Goal: Transaction & Acquisition: Purchase product/service

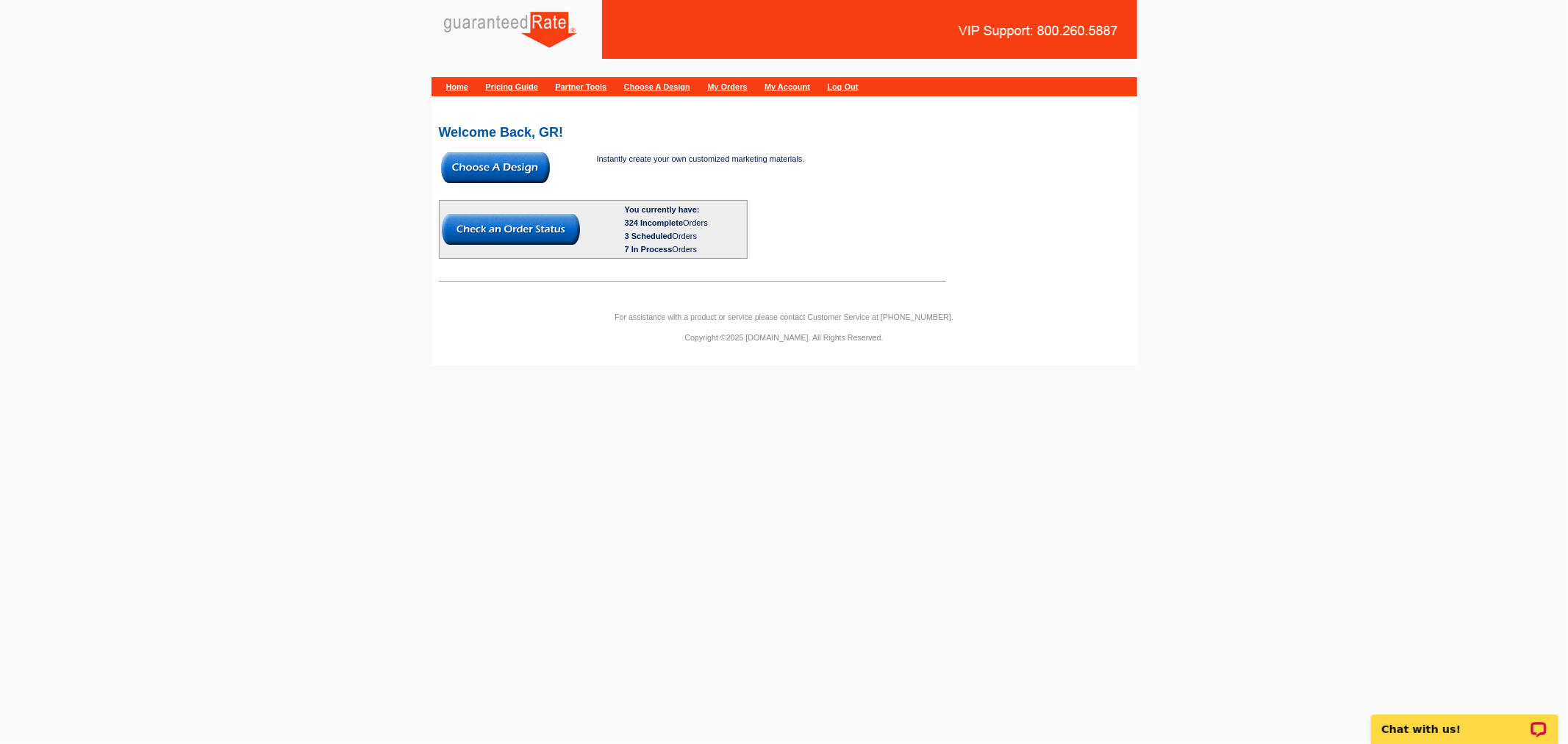
click at [519, 163] on img at bounding box center [494, 167] width 108 height 31
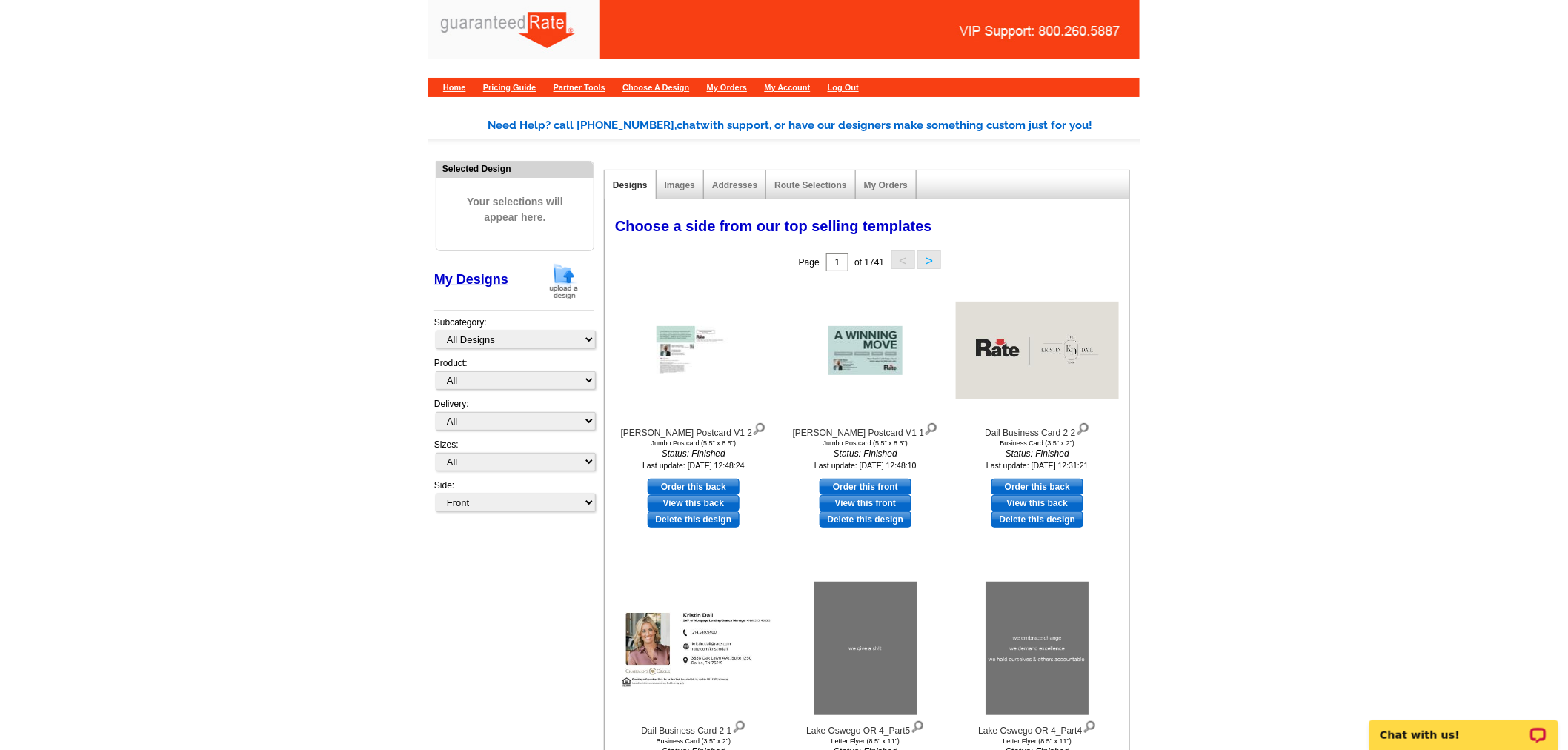
click at [569, 289] on img at bounding box center [563, 281] width 38 height 38
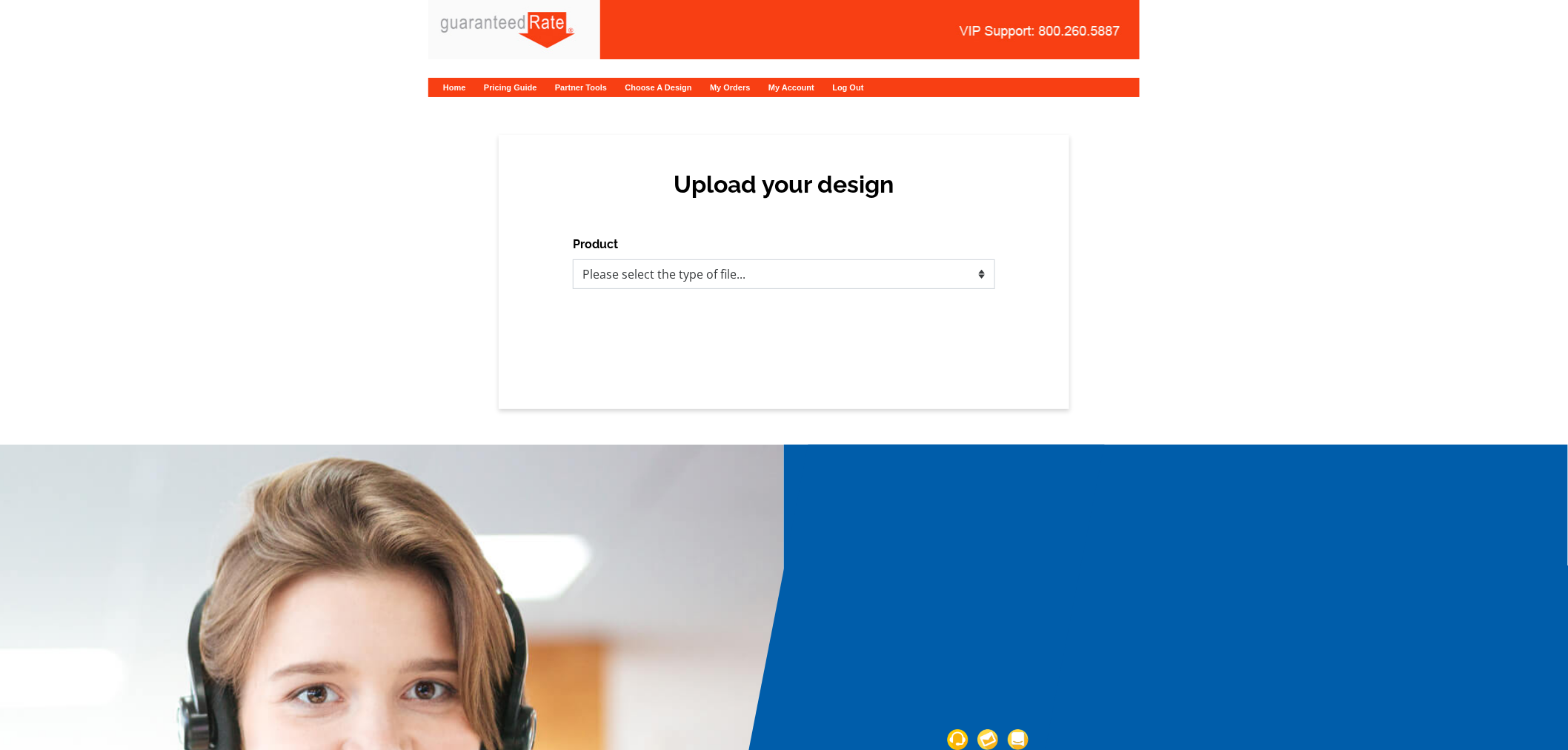
drag, startPoint x: 652, startPoint y: 272, endPoint x: 652, endPoint y: 280, distance: 8.0
click at [652, 272] on select "Please select the type of file... Postcards Calendars Business Cards Letters an…" at bounding box center [784, 274] width 422 height 29
select select "3"
click at [573, 259] on select "Please select the type of file... Postcards Calendars Business Cards Letters an…" at bounding box center [784, 274] width 422 height 29
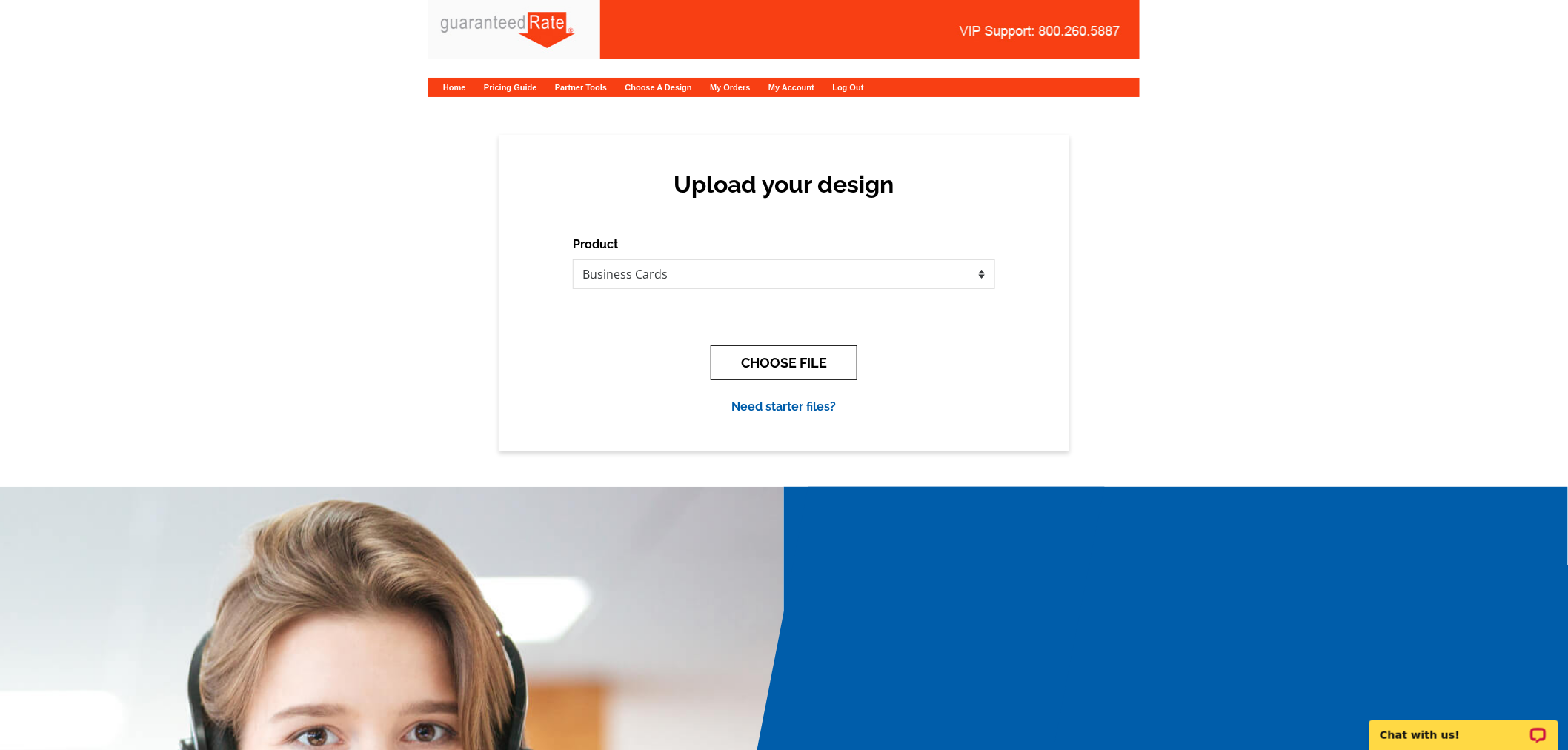
click at [741, 366] on button "CHOOSE FILE" at bounding box center [784, 363] width 147 height 35
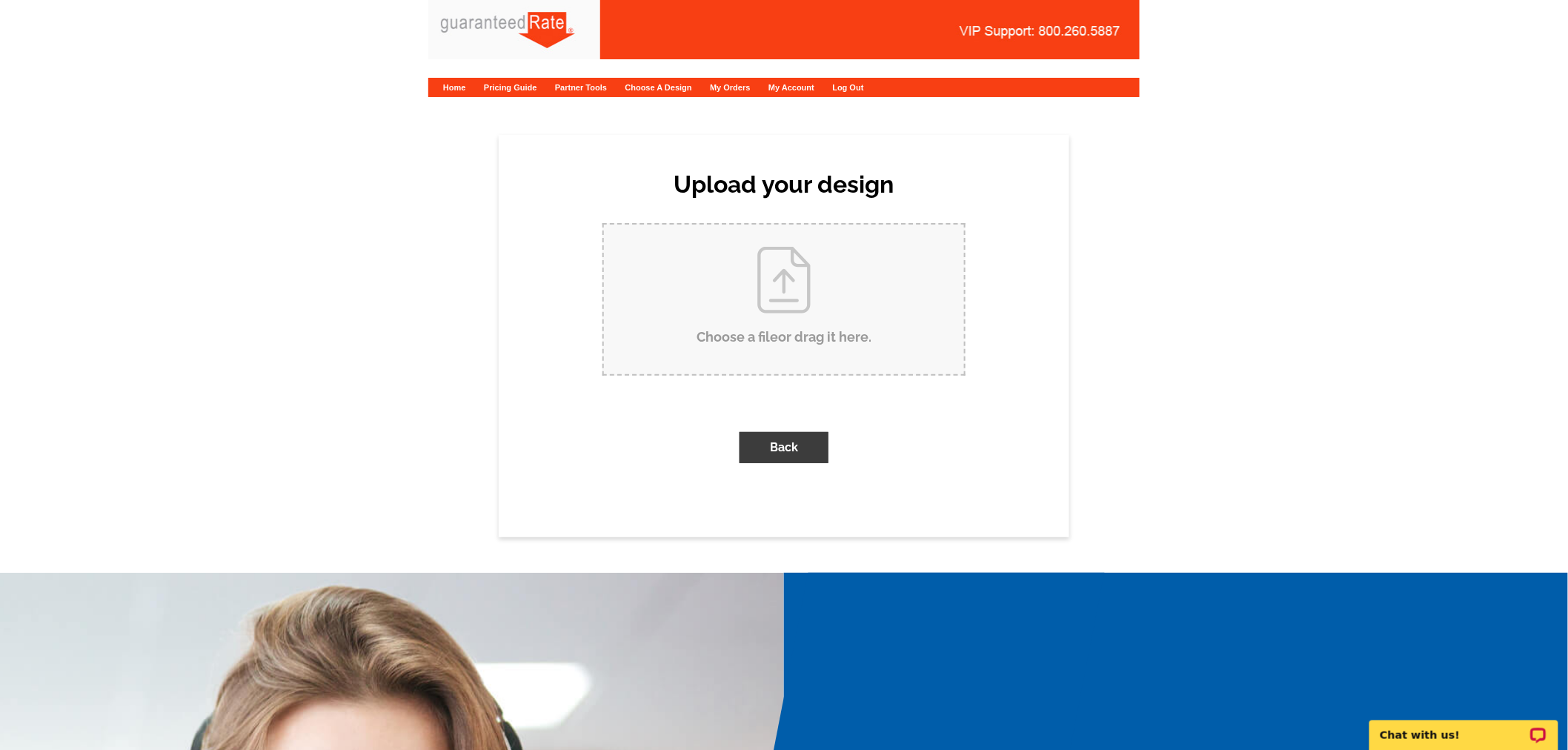
click at [724, 308] on input "Choose a file or drag it here ." at bounding box center [784, 299] width 360 height 149
type input "C:\fakepath\AnnMarie Howser Business Card Proof 1.pdf"
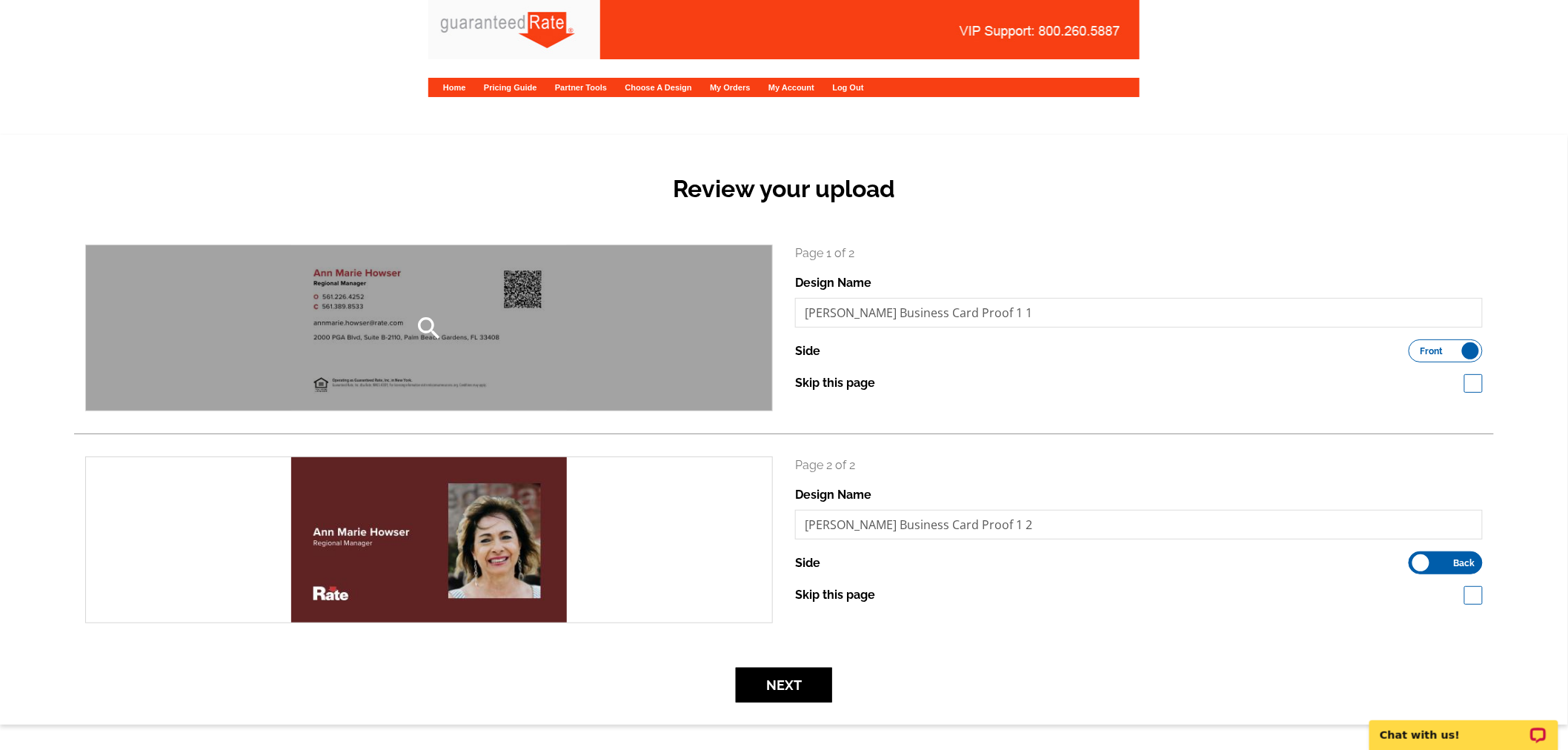
click at [482, 355] on div "search" at bounding box center [429, 328] width 686 height 165
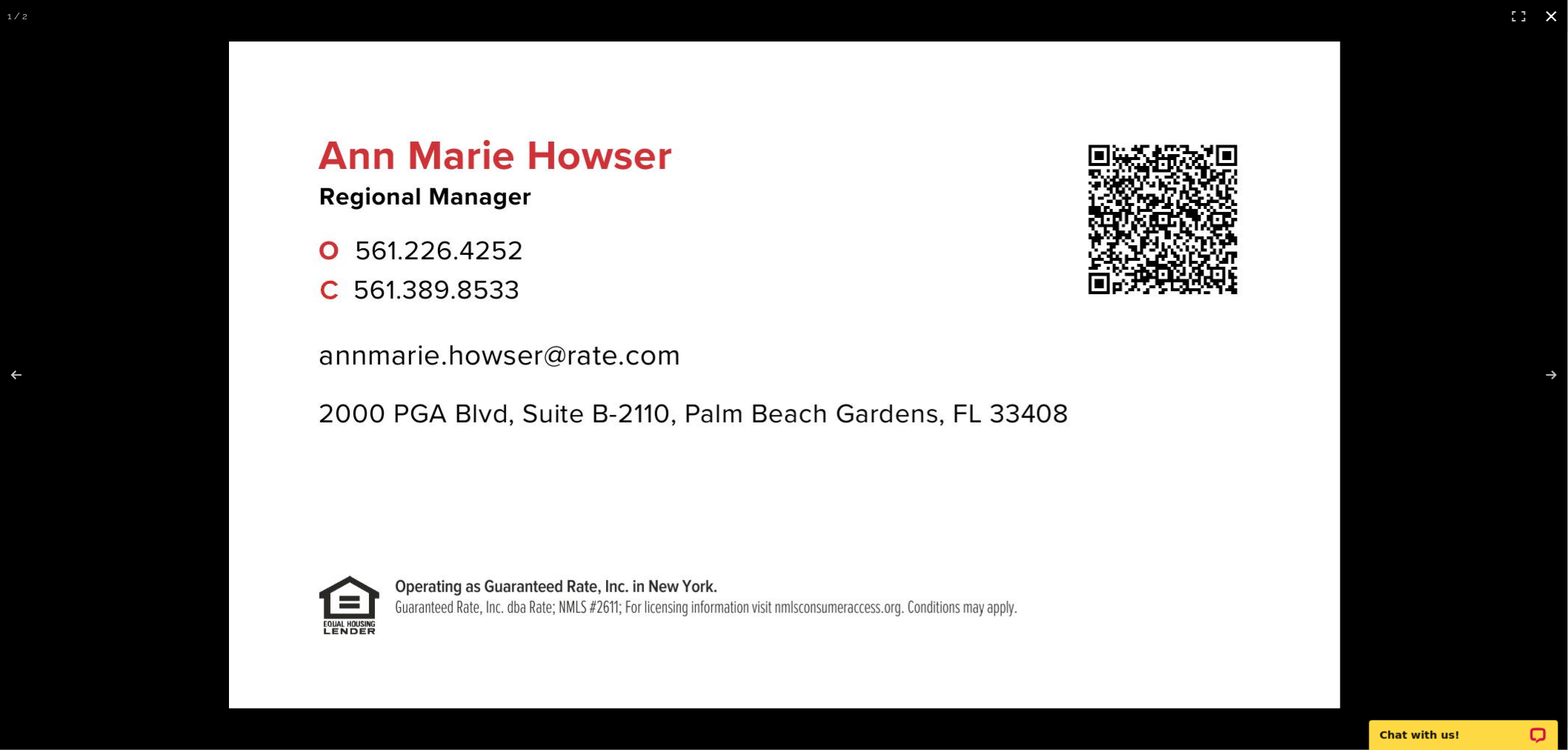
click at [1556, 16] on button at bounding box center [1551, 16] width 33 height 33
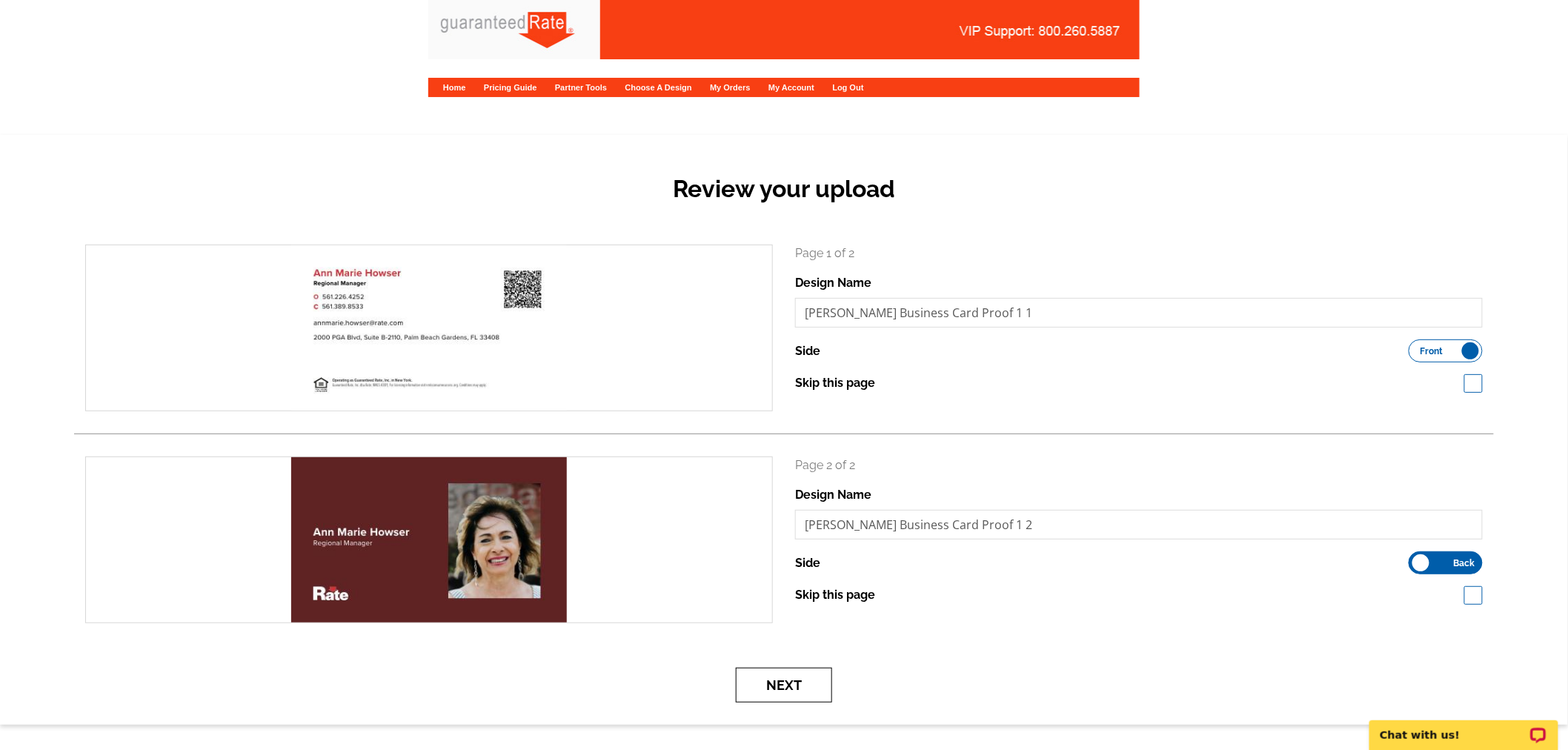
click at [795, 682] on button "Next" at bounding box center [784, 684] width 96 height 35
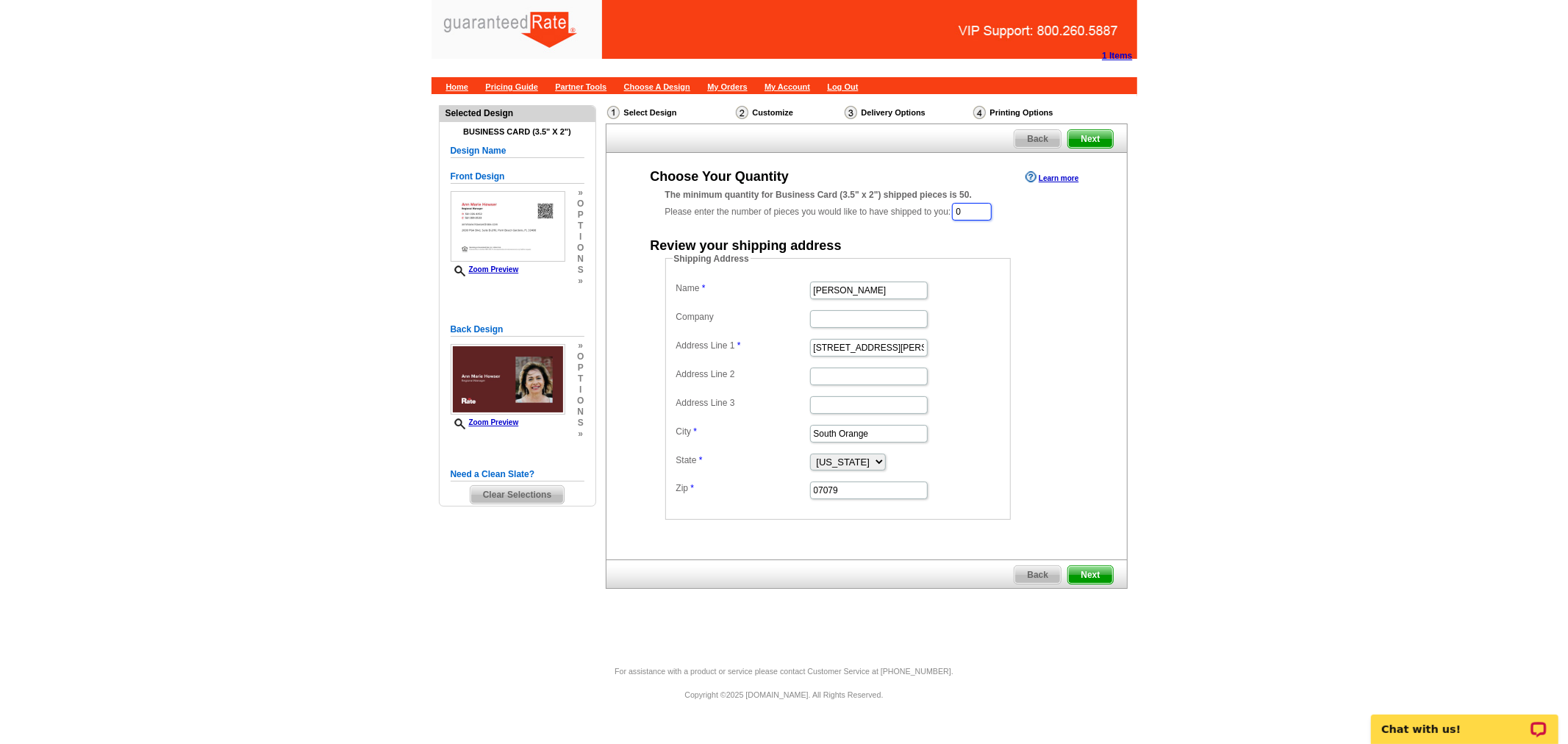
click at [986, 212] on input "0" at bounding box center [971, 212] width 40 height 18
type input "50"
drag, startPoint x: 928, startPoint y: 311, endPoint x: 895, endPoint y: 285, distance: 42.0
click at [928, 311] on dd at bounding box center [837, 319] width 331 height 23
drag, startPoint x: 882, startPoint y: 287, endPoint x: 724, endPoint y: 273, distance: 158.6
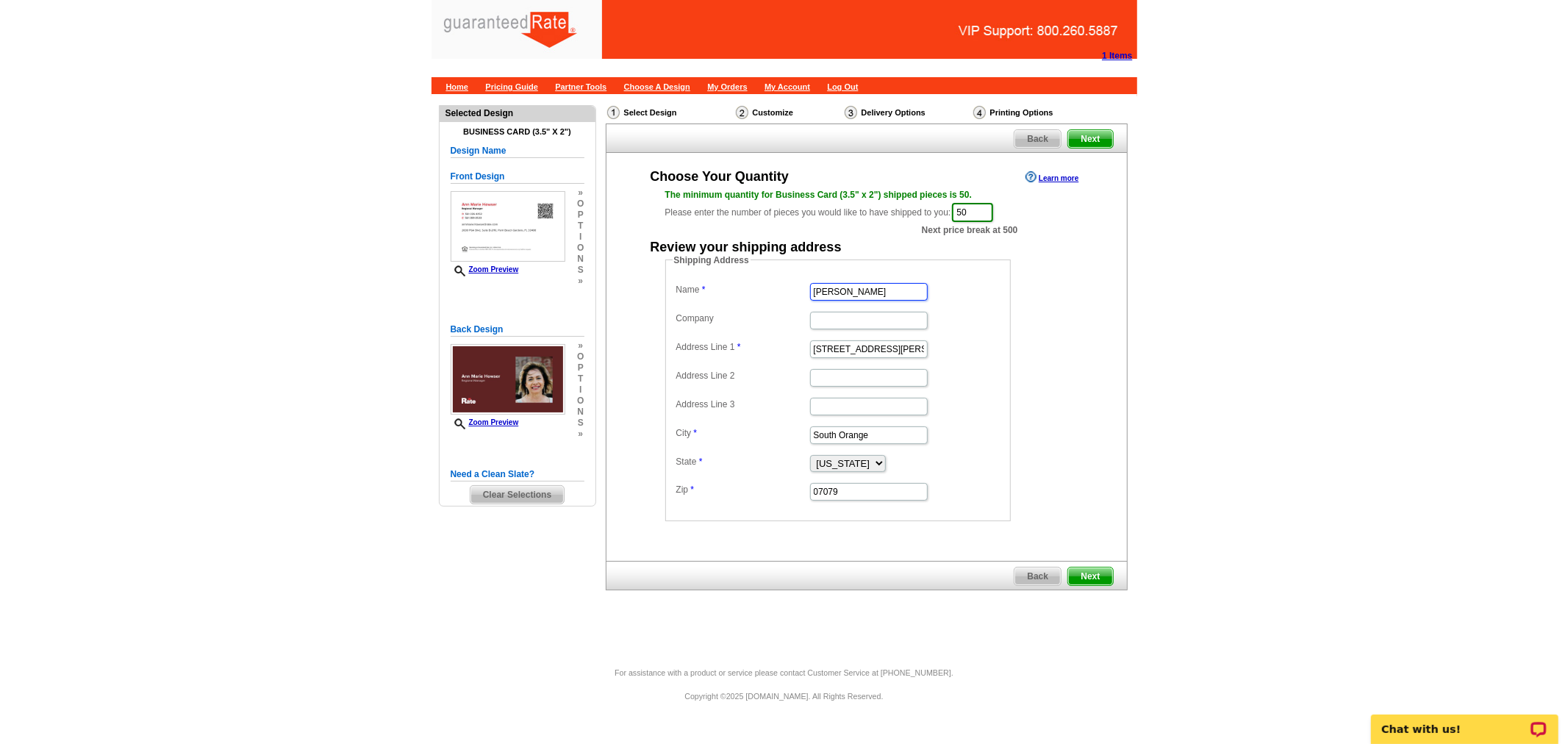
click at [724, 273] on fieldset "Shipping Address Name Vanessa Pollock Company Address Line 1 350 Tillou Rd Addr…" at bounding box center [838, 388] width 346 height 268
type input "[PERSON_NAME]"
click at [826, 327] on input "Company" at bounding box center [868, 321] width 117 height 18
type input "Rate"
drag, startPoint x: 988, startPoint y: 340, endPoint x: 914, endPoint y: 349, distance: 74.5
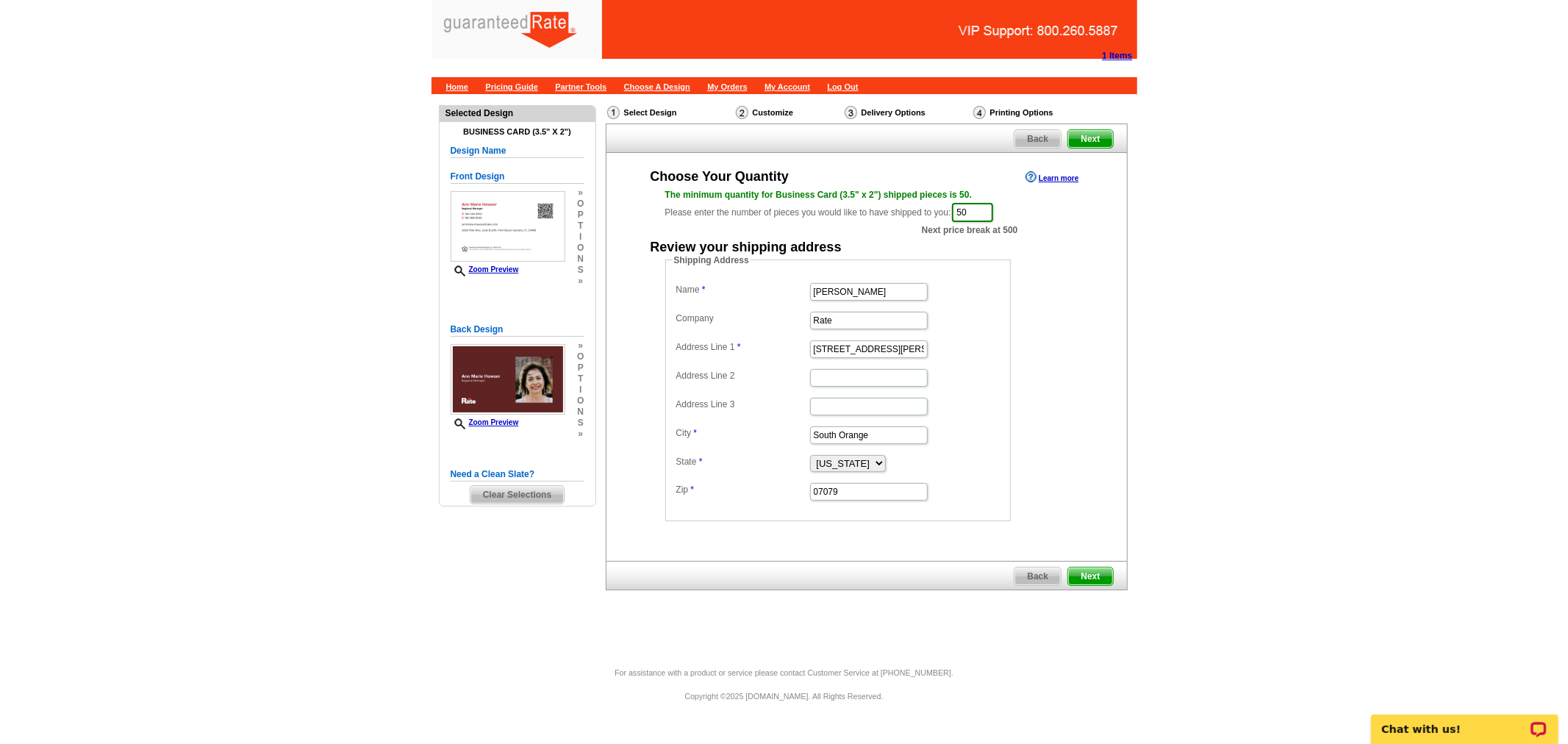
click at [985, 342] on dd "350 Tillou Rd" at bounding box center [837, 348] width 331 height 23
drag, startPoint x: 870, startPoint y: 347, endPoint x: 725, endPoint y: 333, distance: 145.7
click at [725, 333] on dl "Name AnnMarie Howser Company Rate Address Line 1 350 Tillou Rd Address Line 2 A…" at bounding box center [837, 391] width 331 height 223
type input "[STREET_ADDRESS]"
click at [845, 379] on input "Address Line 2" at bounding box center [868, 378] width 117 height 18
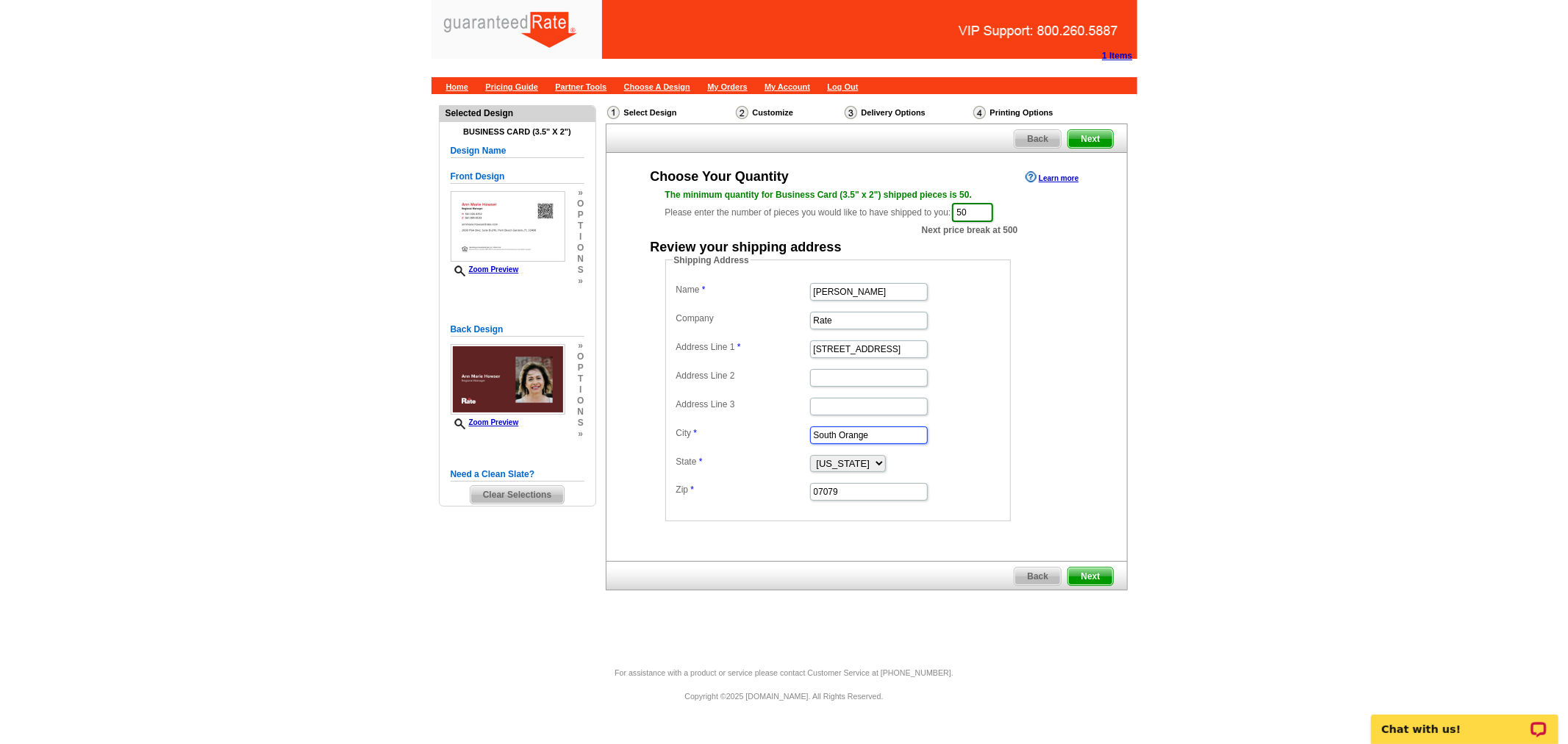
click at [829, 438] on input "South Orange" at bounding box center [868, 435] width 117 height 18
type input "Palm Beach Gardens"
click at [835, 468] on select "Alabama Alaska Arizona Arkansas California Colorado Connecticut District of Col…" at bounding box center [848, 463] width 76 height 17
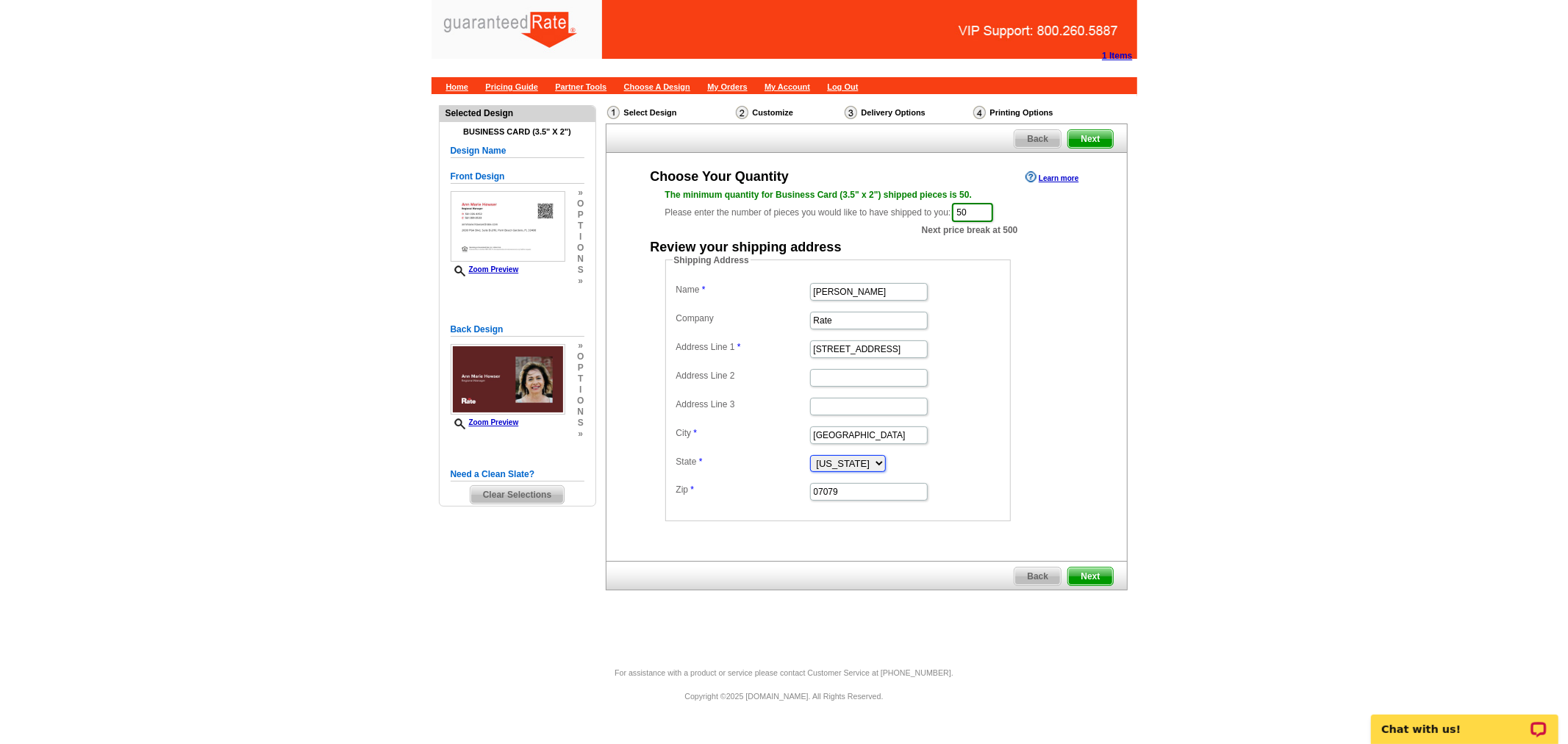
select select "FL"
click at [810, 455] on select "Alabama Alaska Arizona Arkansas California Colorado Connecticut District of Col…" at bounding box center [848, 463] width 76 height 17
drag, startPoint x: 850, startPoint y: 493, endPoint x: 764, endPoint y: 484, distance: 86.5
click at [764, 487] on dl "Name AnnMarie Howser Company Rate Address Line 1 1461 69th Dr. N Address Line 2…" at bounding box center [837, 391] width 331 height 223
type input "33418"
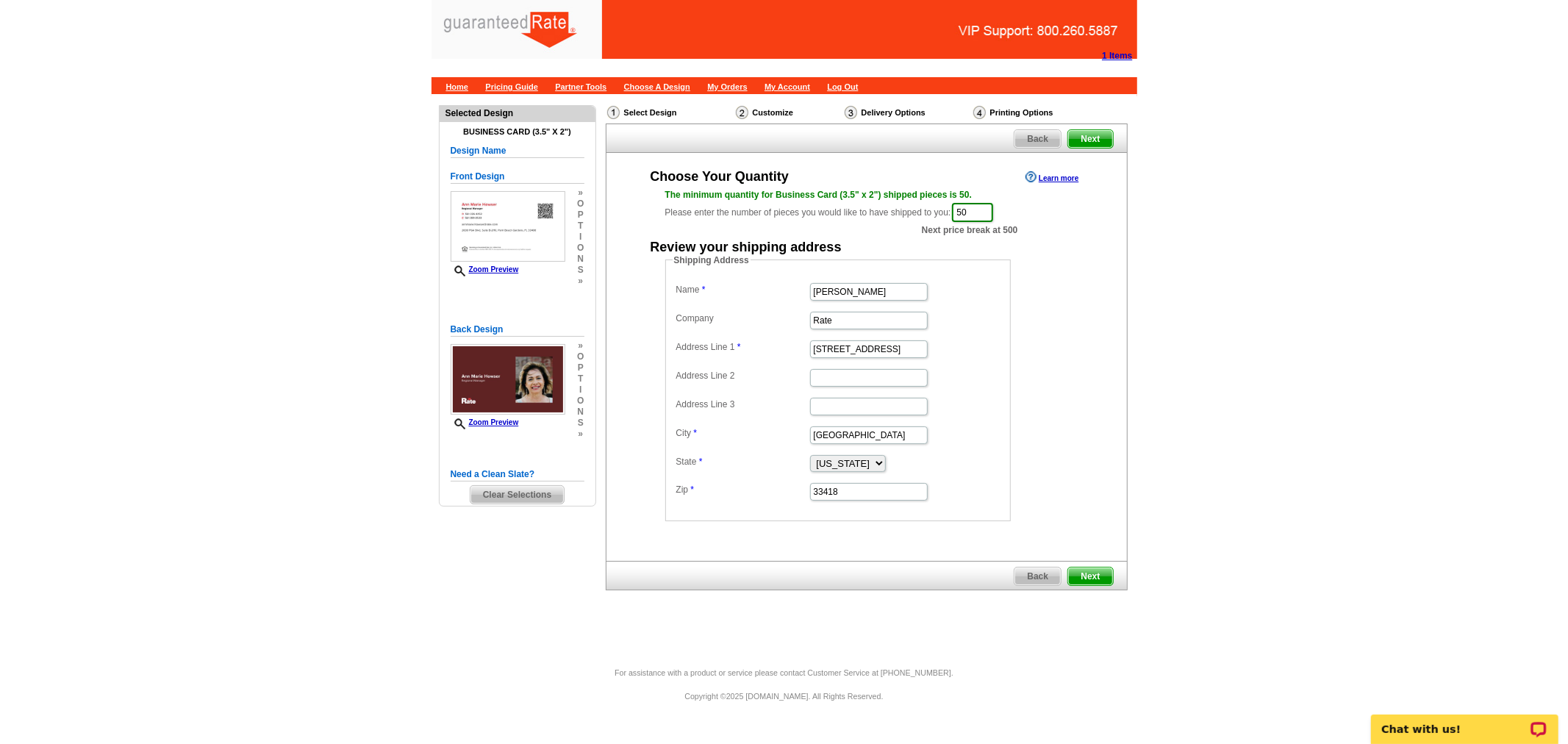
click at [1050, 496] on dd "Shipping Address Name AnnMarie Howser Company Rate Address Line 1 1461 69th Dr.…" at bounding box center [861, 388] width 391 height 268
click at [1081, 571] on span "Next" at bounding box center [1090, 577] width 44 height 18
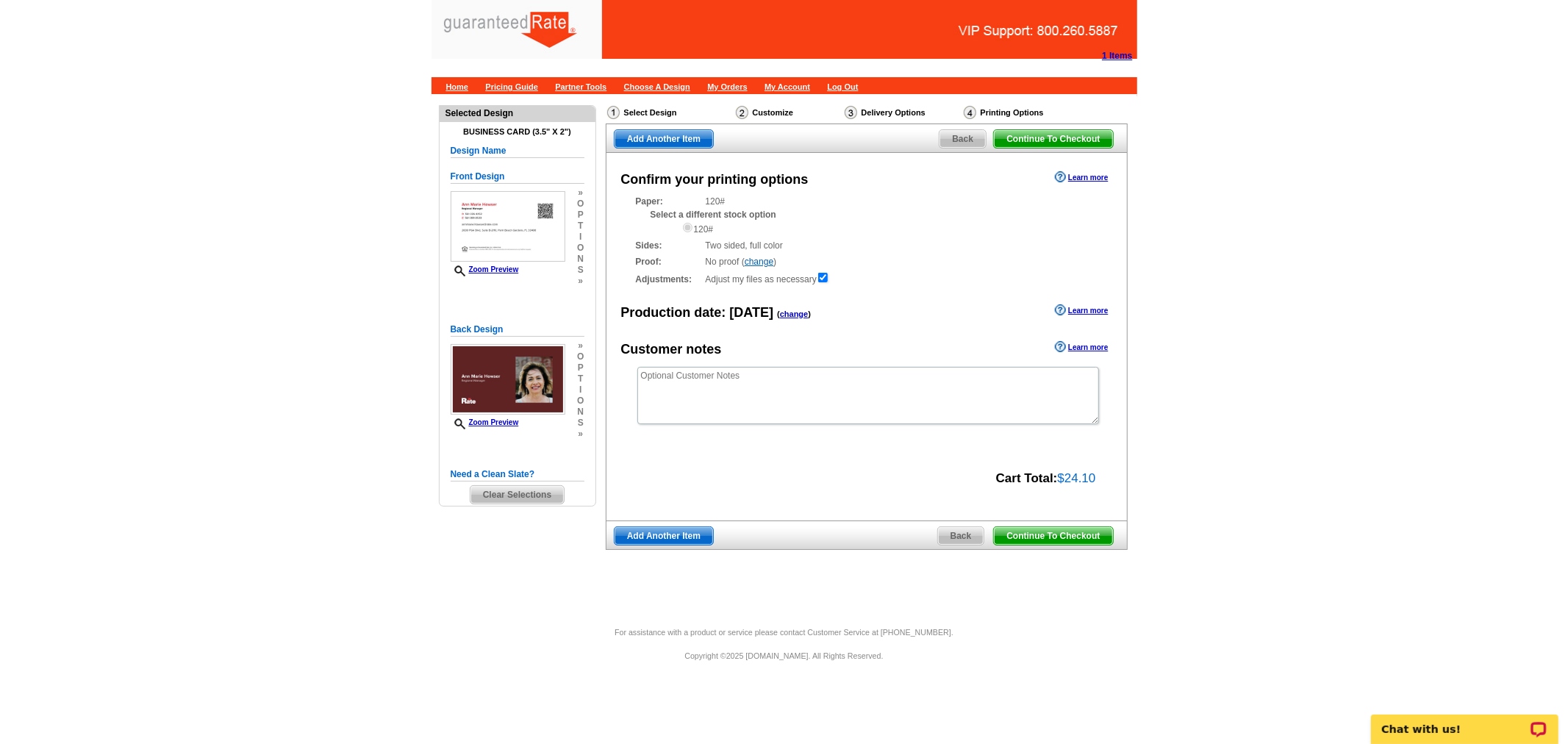
drag, startPoint x: 1013, startPoint y: 532, endPoint x: 1006, endPoint y: 353, distance: 179.1
click at [1013, 532] on span "Continue To Checkout" at bounding box center [1053, 536] width 118 height 18
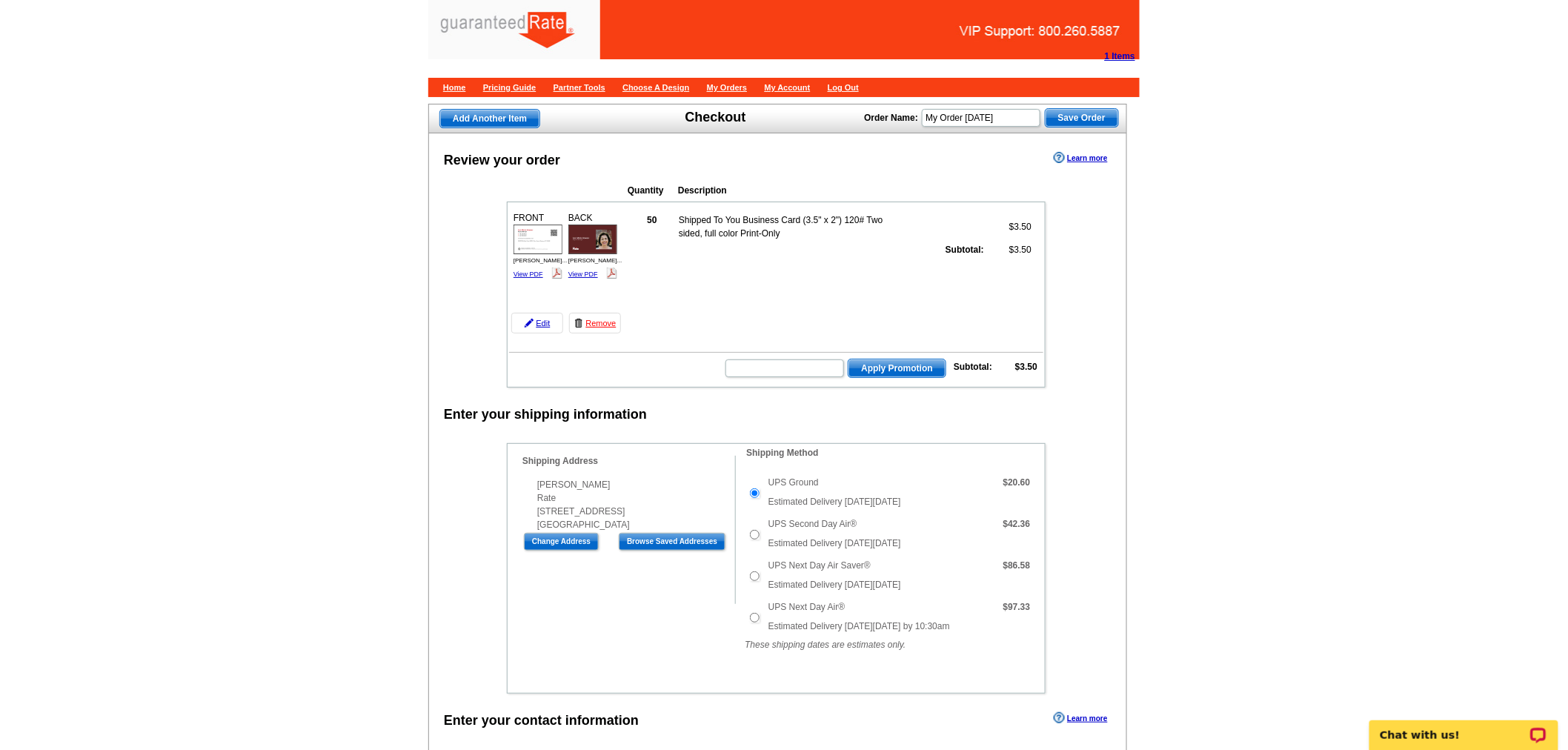
click at [760, 529] on td at bounding box center [754, 534] width 20 height 42
click at [753, 530] on input "UPS Second Day Air®" at bounding box center [754, 534] width 10 height 10
radio input "true"
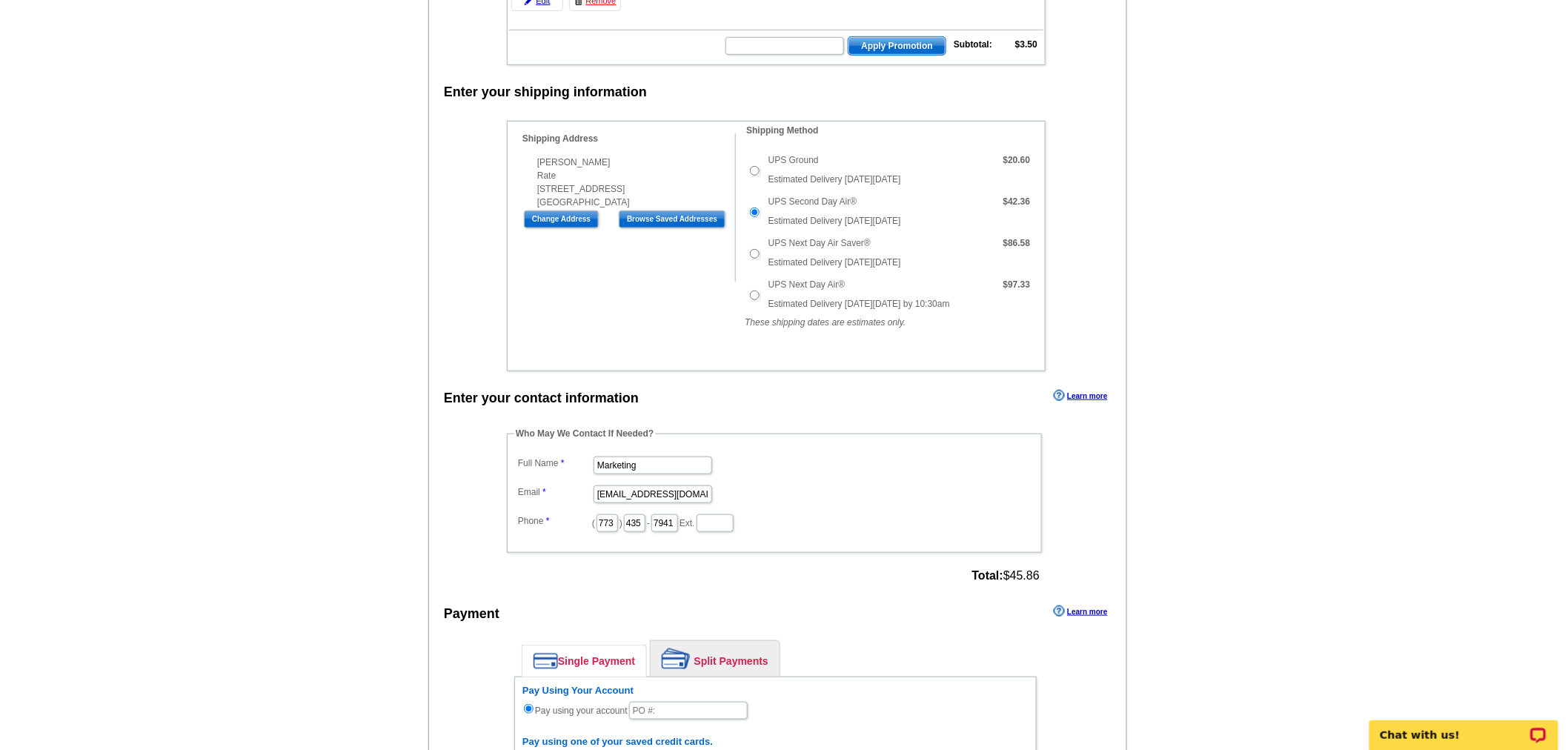
scroll to position [329, 0]
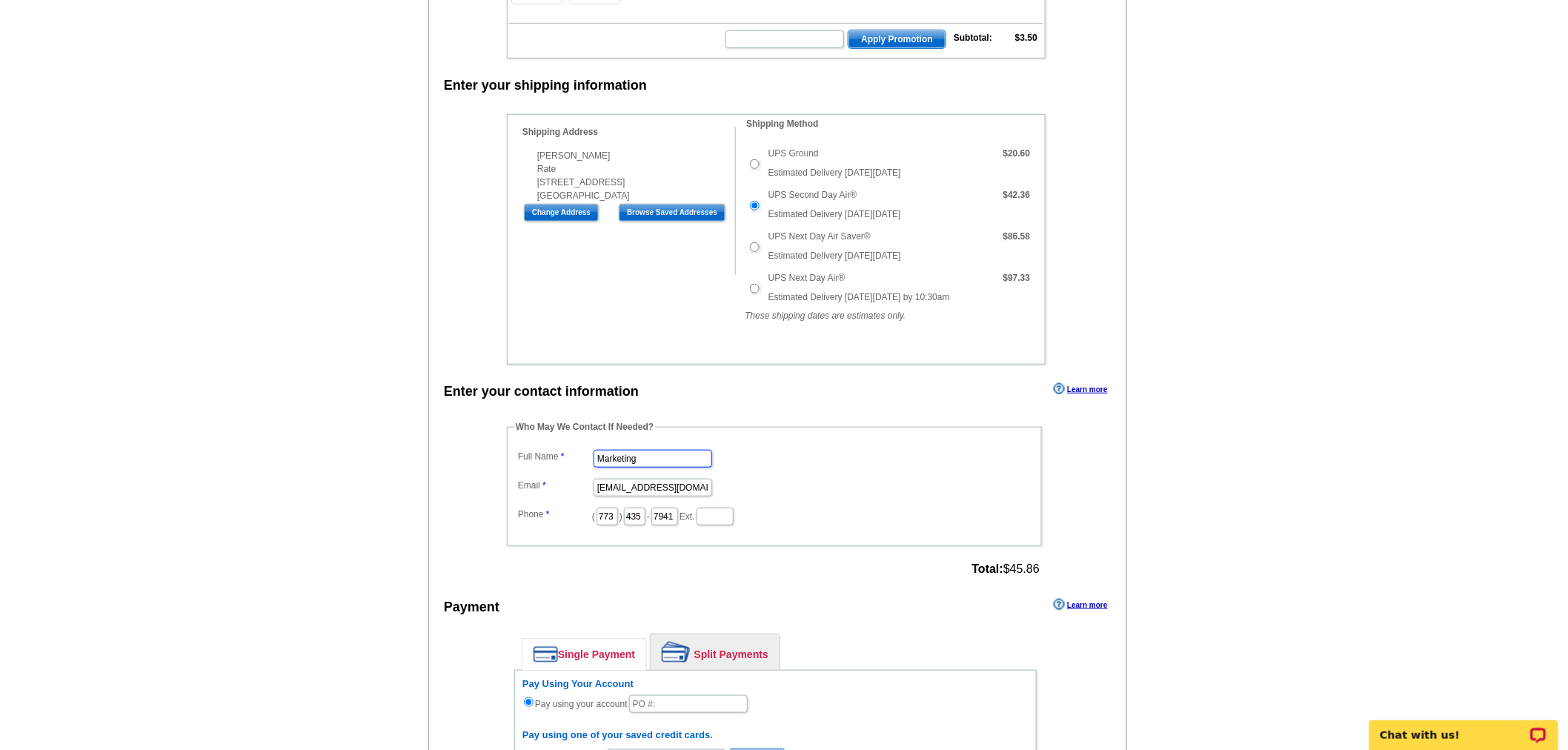
click at [658, 450] on input "Marketing" at bounding box center [652, 459] width 118 height 18
type input "[PERSON_NAME]"
click at [645, 479] on input "marketing@guaranteedrate.com" at bounding box center [652, 488] width 118 height 18
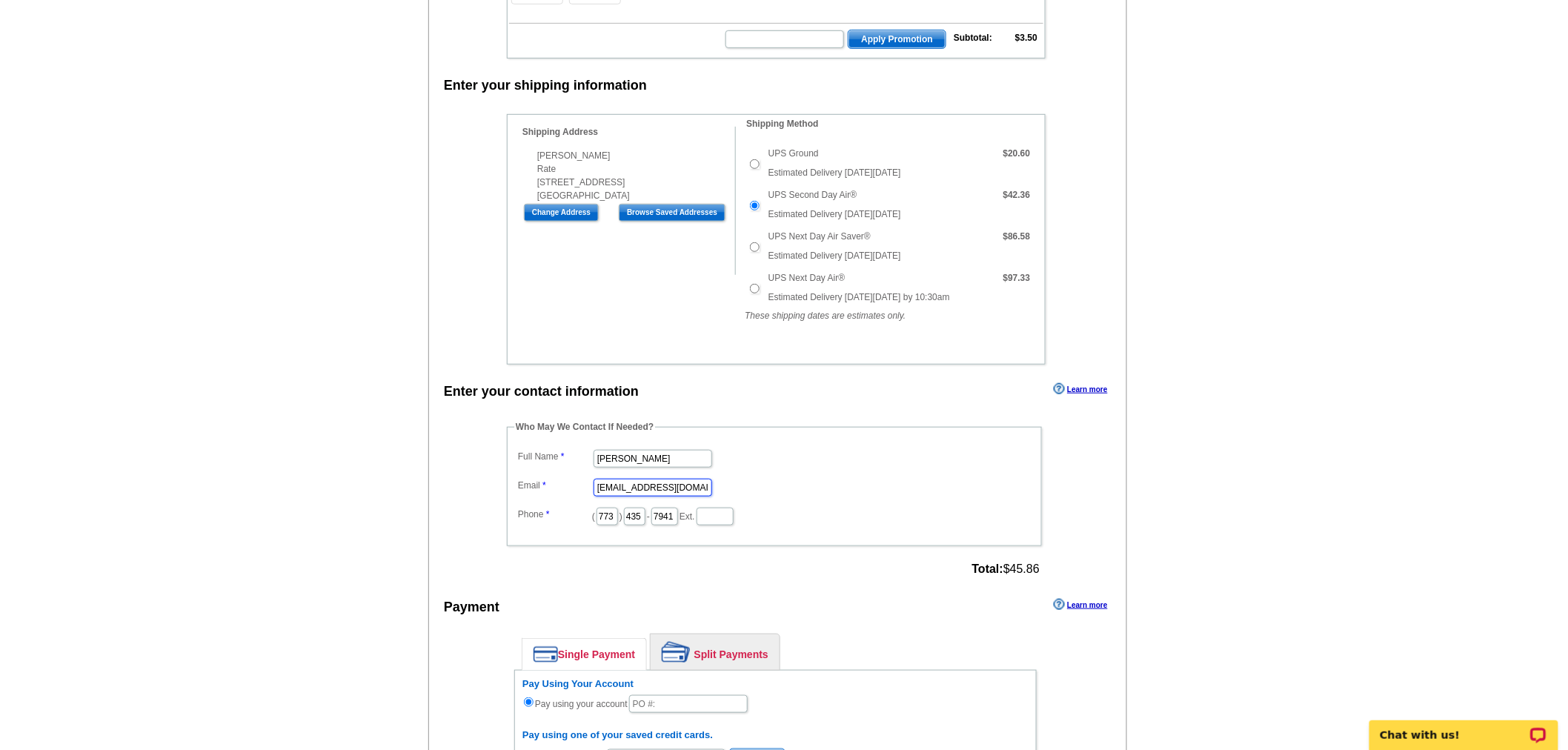
click at [645, 479] on input "marketing@guaranteedrate.com" at bounding box center [652, 488] width 118 height 18
type input "[EMAIL_ADDRESS][PERSON_NAME][DOMAIN_NAME]"
click at [612, 507] on input "773" at bounding box center [607, 516] width 21 height 18
type input "312"
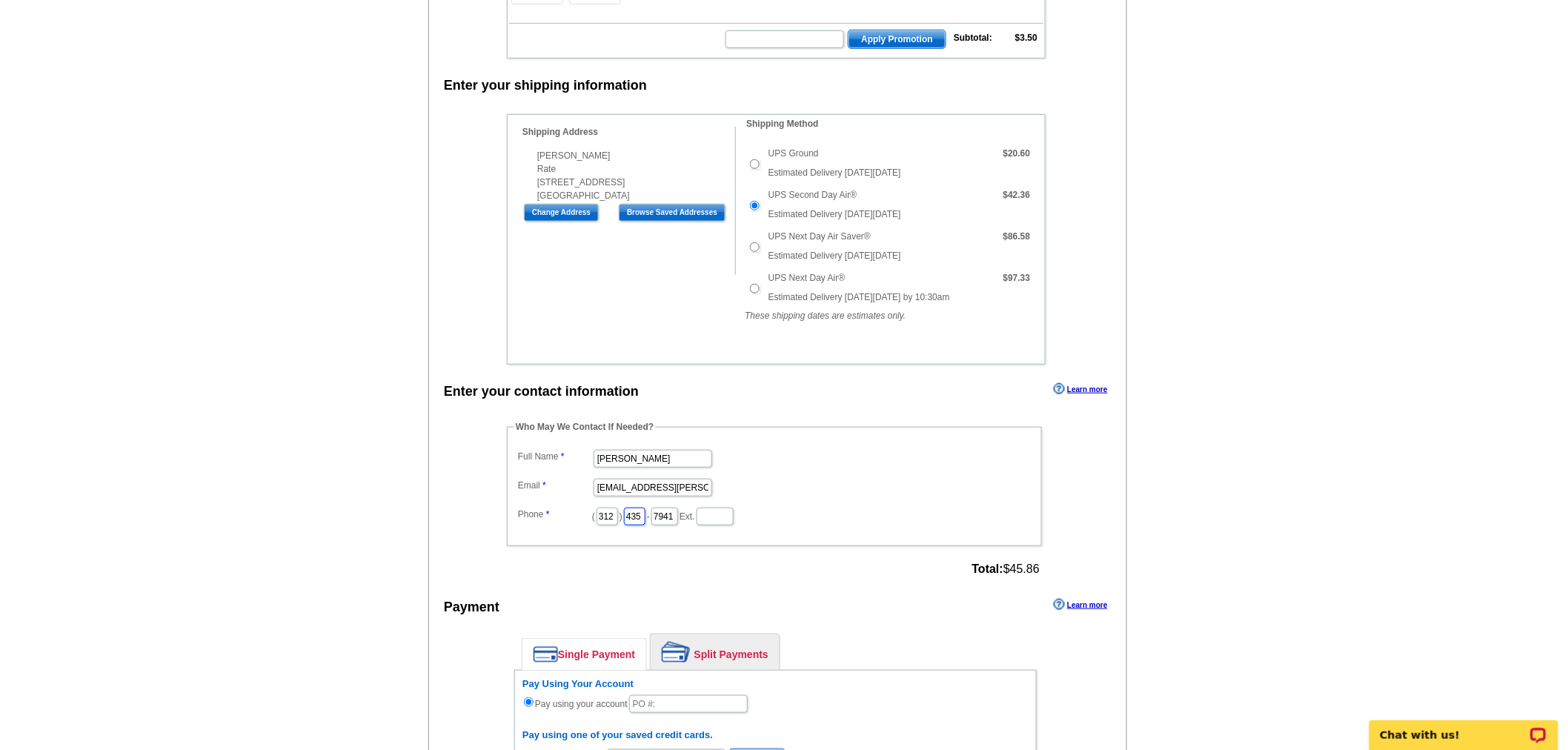
click at [645, 507] on input "435" at bounding box center [634, 516] width 21 height 18
type input "252"
click at [678, 508] on input "7941" at bounding box center [665, 516] width 27 height 18
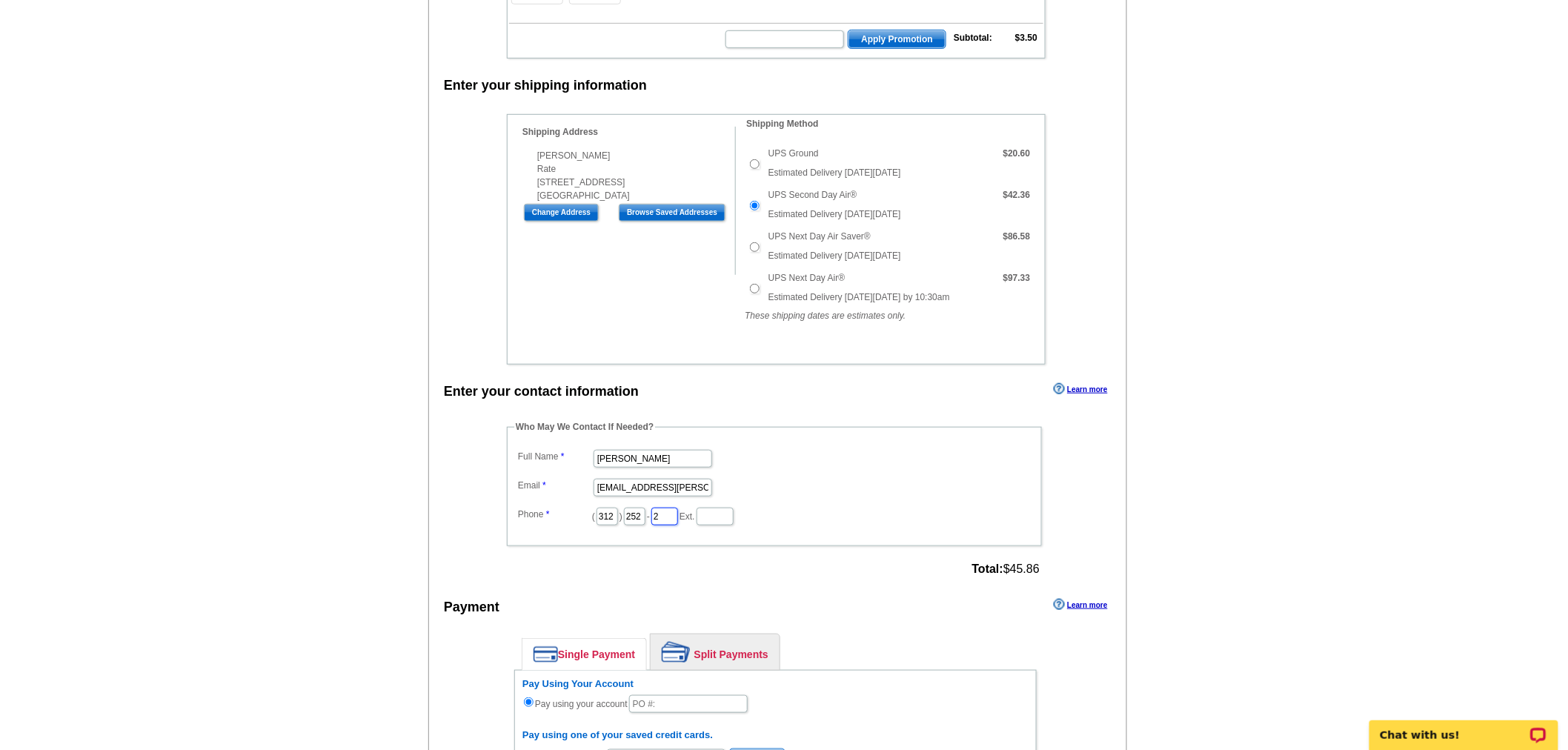
type input "2423"
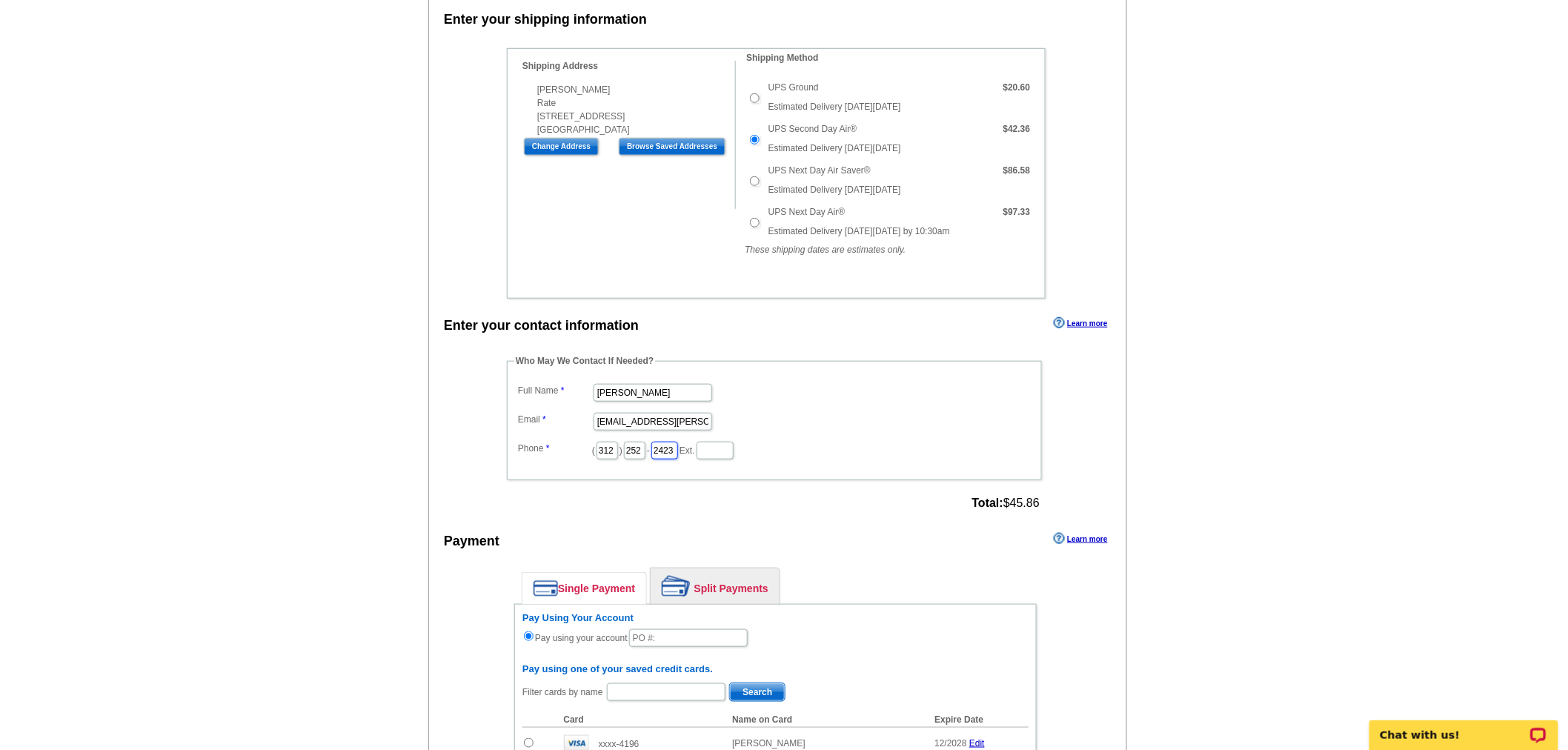
scroll to position [493, 0]
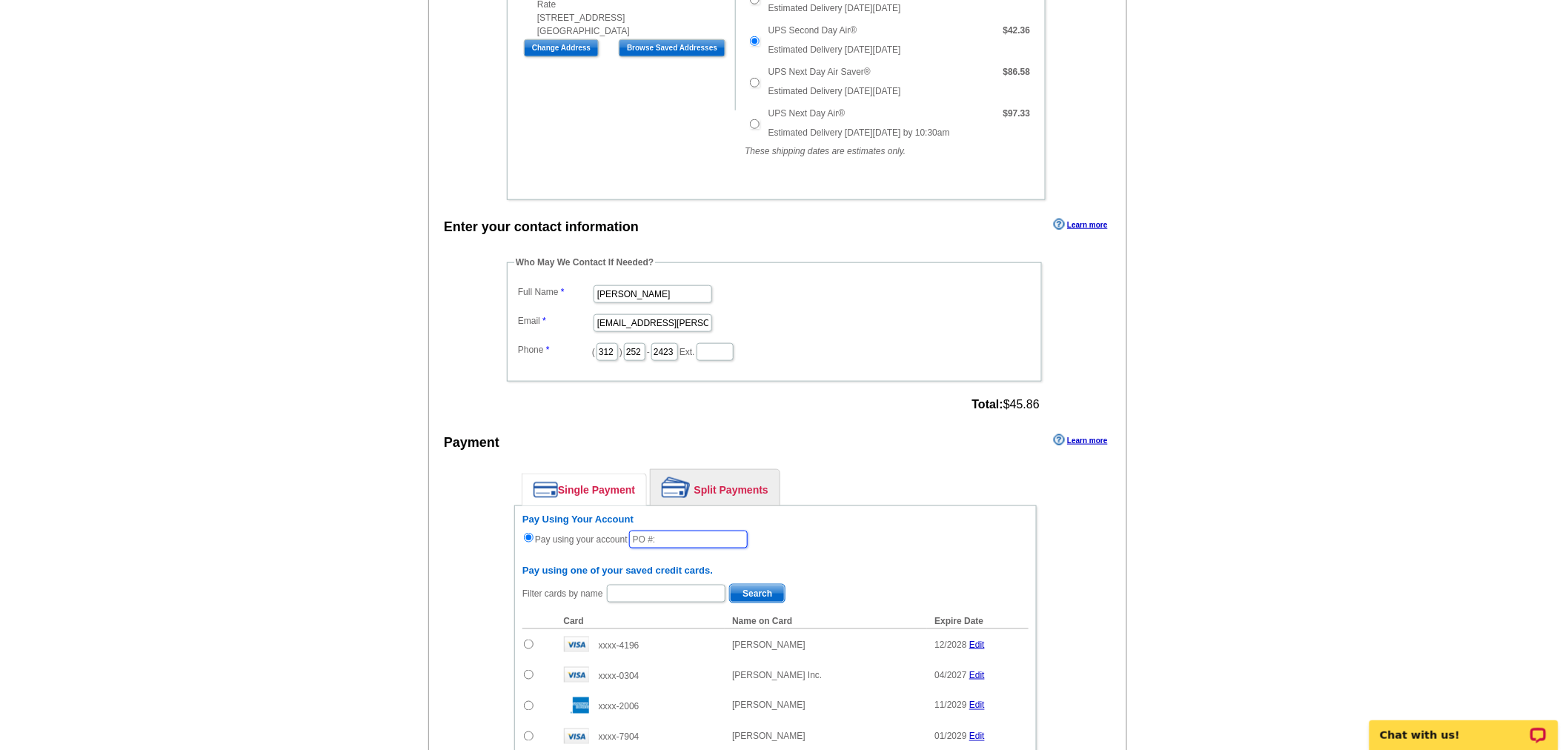
click at [659, 531] on input "text" at bounding box center [688, 539] width 118 height 18
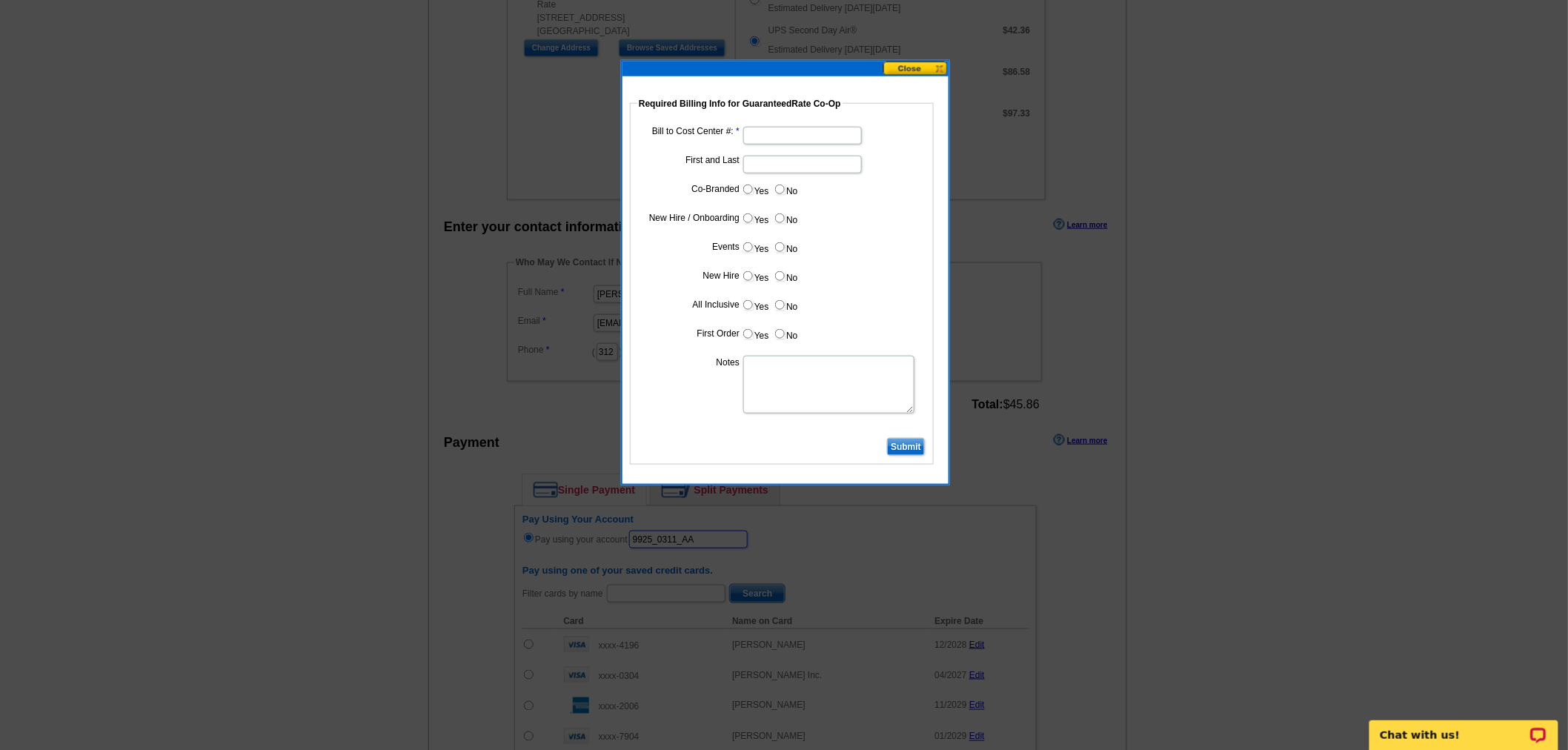
type input "9925_0311_AA"
click at [768, 132] on input "Bill to Cost Center #:" at bounding box center [802, 136] width 118 height 18
type input "1083"
click at [757, 172] on input "First and Last" at bounding box center [802, 164] width 118 height 18
type input "[PERSON_NAME]"
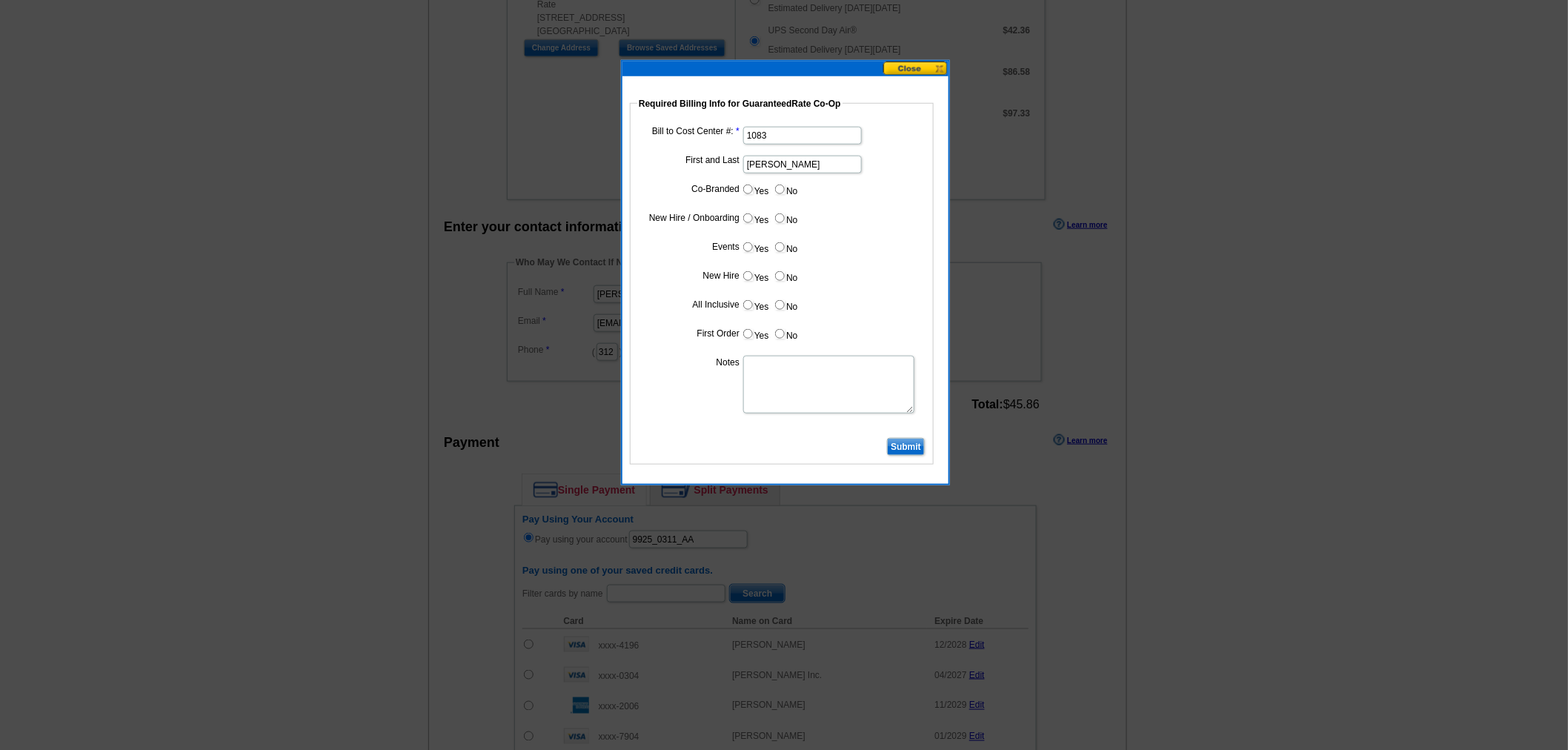
click at [779, 190] on input "No" at bounding box center [779, 189] width 10 height 10
radio input "true"
click at [783, 217] on input "No" at bounding box center [779, 218] width 10 height 10
radio input "true"
click at [779, 243] on input "No" at bounding box center [779, 247] width 10 height 10
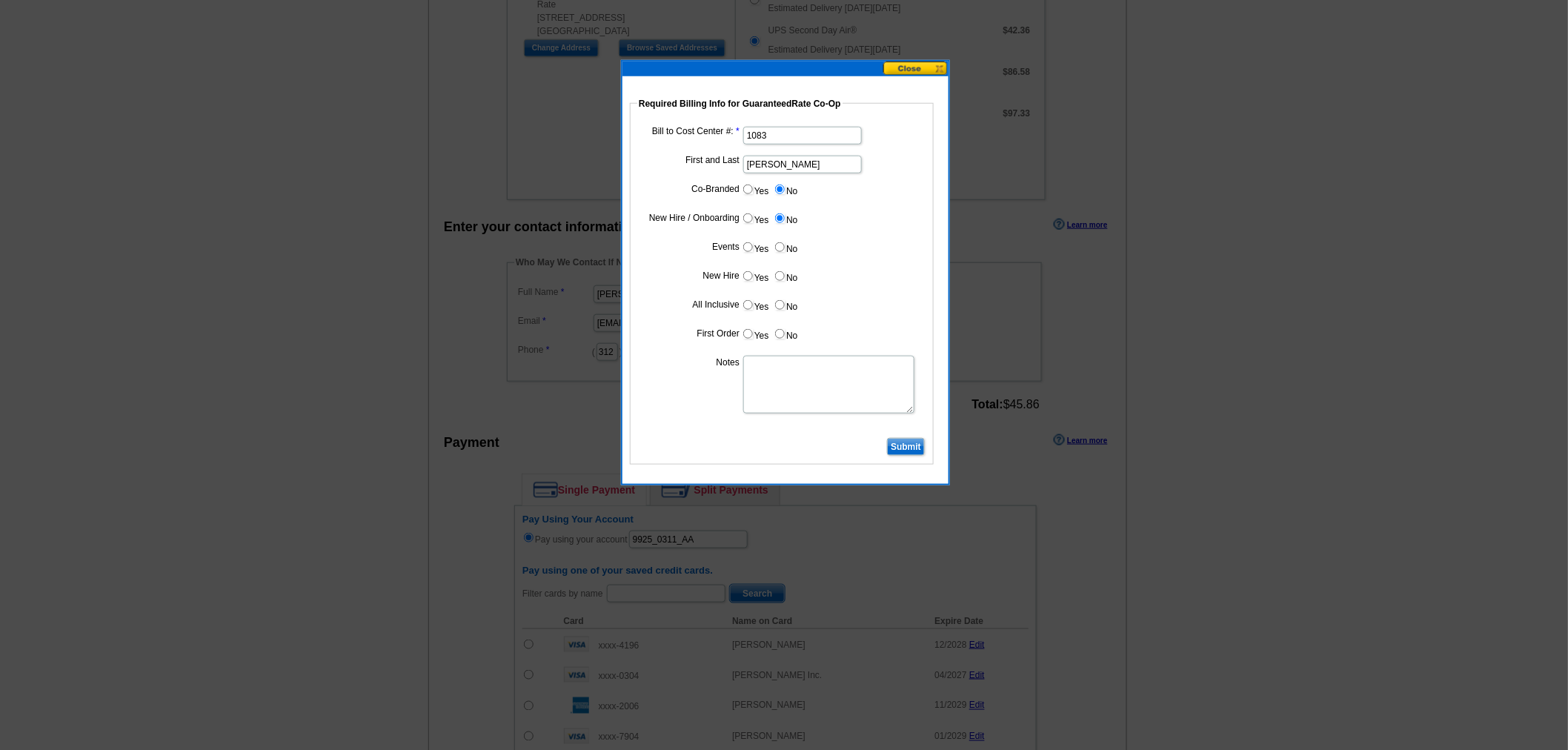
radio input "true"
drag, startPoint x: 778, startPoint y: 271, endPoint x: 778, endPoint y: 280, distance: 9.0
click at [778, 275] on input "No" at bounding box center [779, 275] width 10 height 10
radio input "true"
drag, startPoint x: 780, startPoint y: 302, endPoint x: 781, endPoint y: 326, distance: 24.0
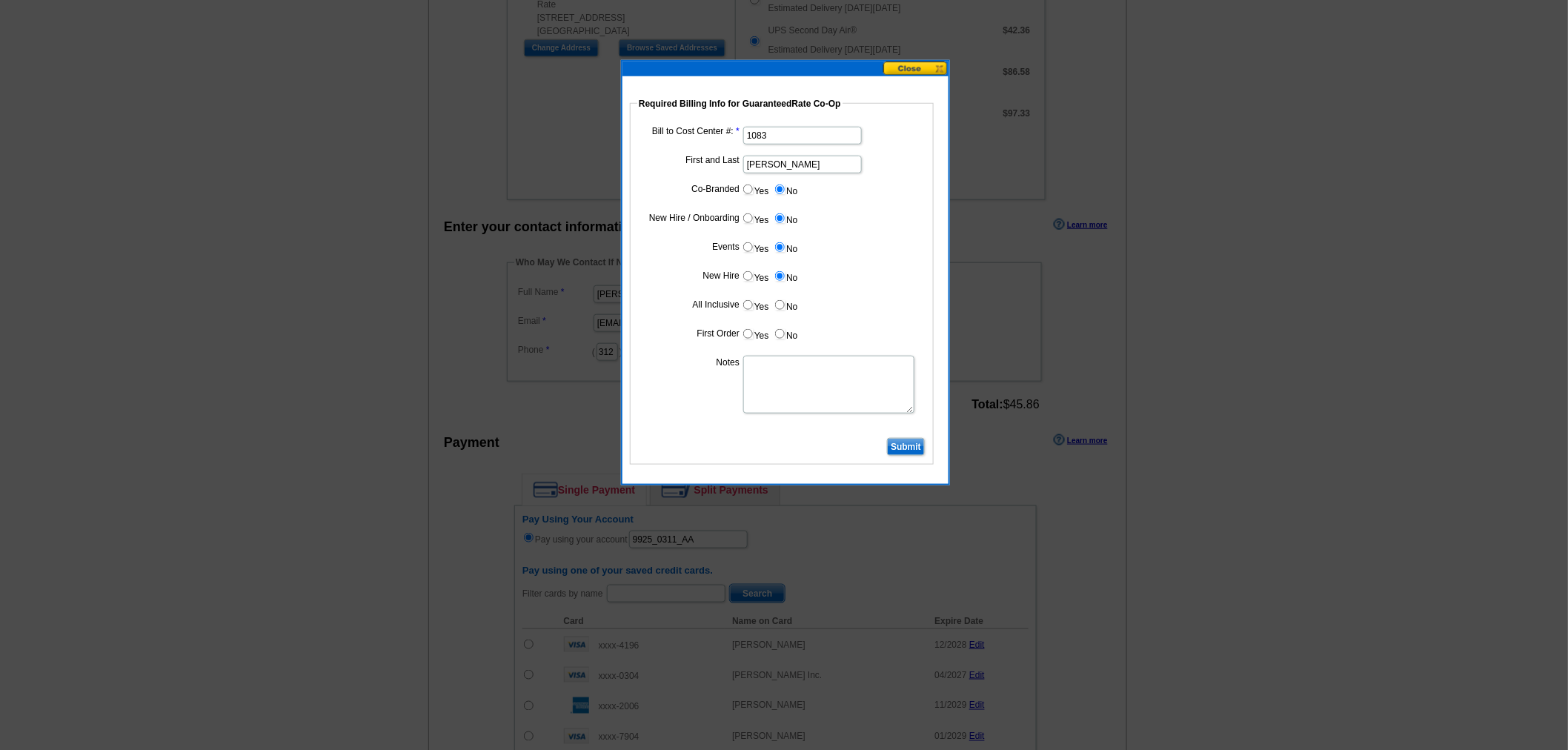
click at [780, 306] on input "No" at bounding box center [779, 305] width 10 height 10
radio input "true"
click at [782, 329] on input "No" at bounding box center [779, 333] width 10 height 10
radio input "true"
click at [771, 371] on textarea "Notes" at bounding box center [829, 384] width 171 height 58
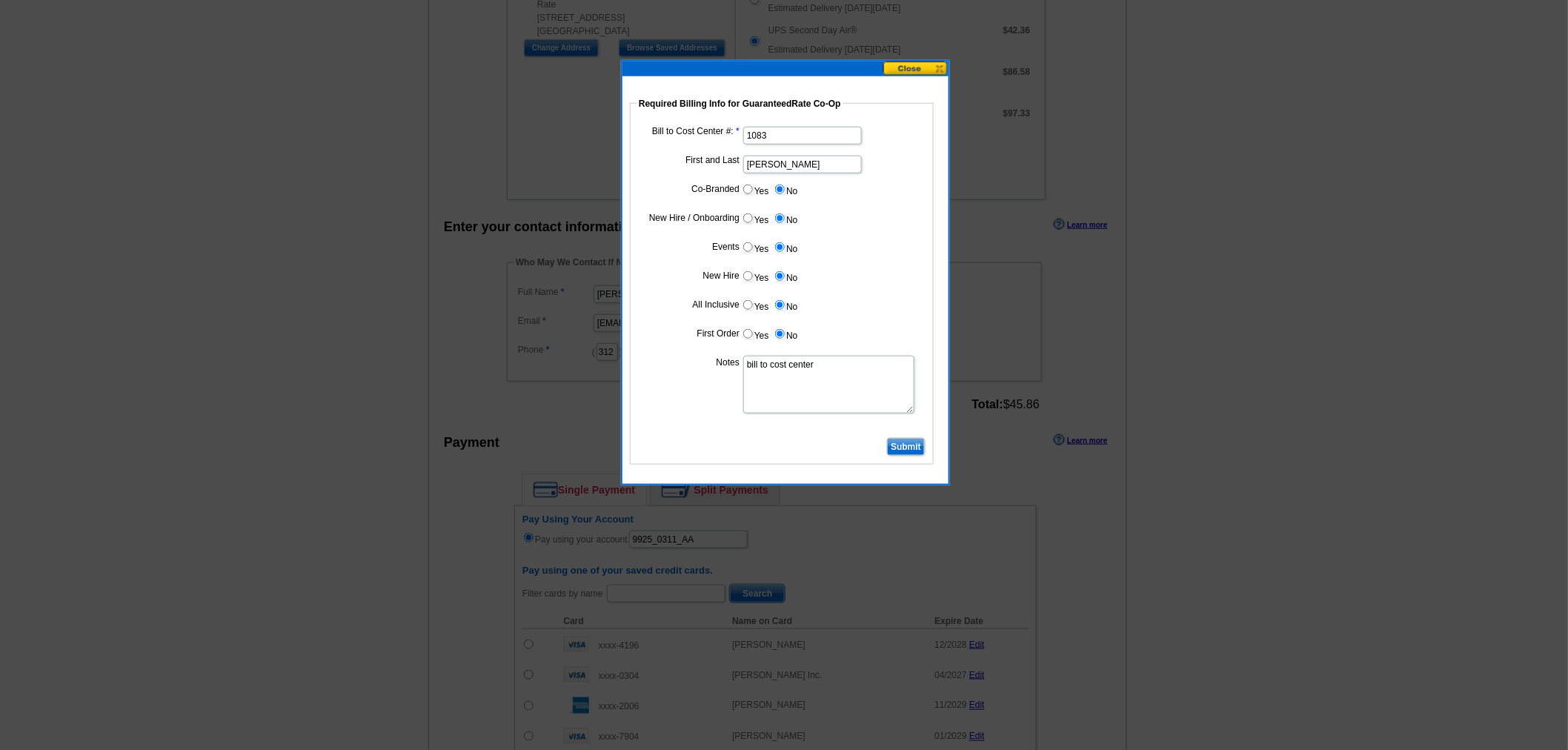
type textarea "bill to cost center"
click at [909, 443] on input "Submit" at bounding box center [905, 447] width 38 height 18
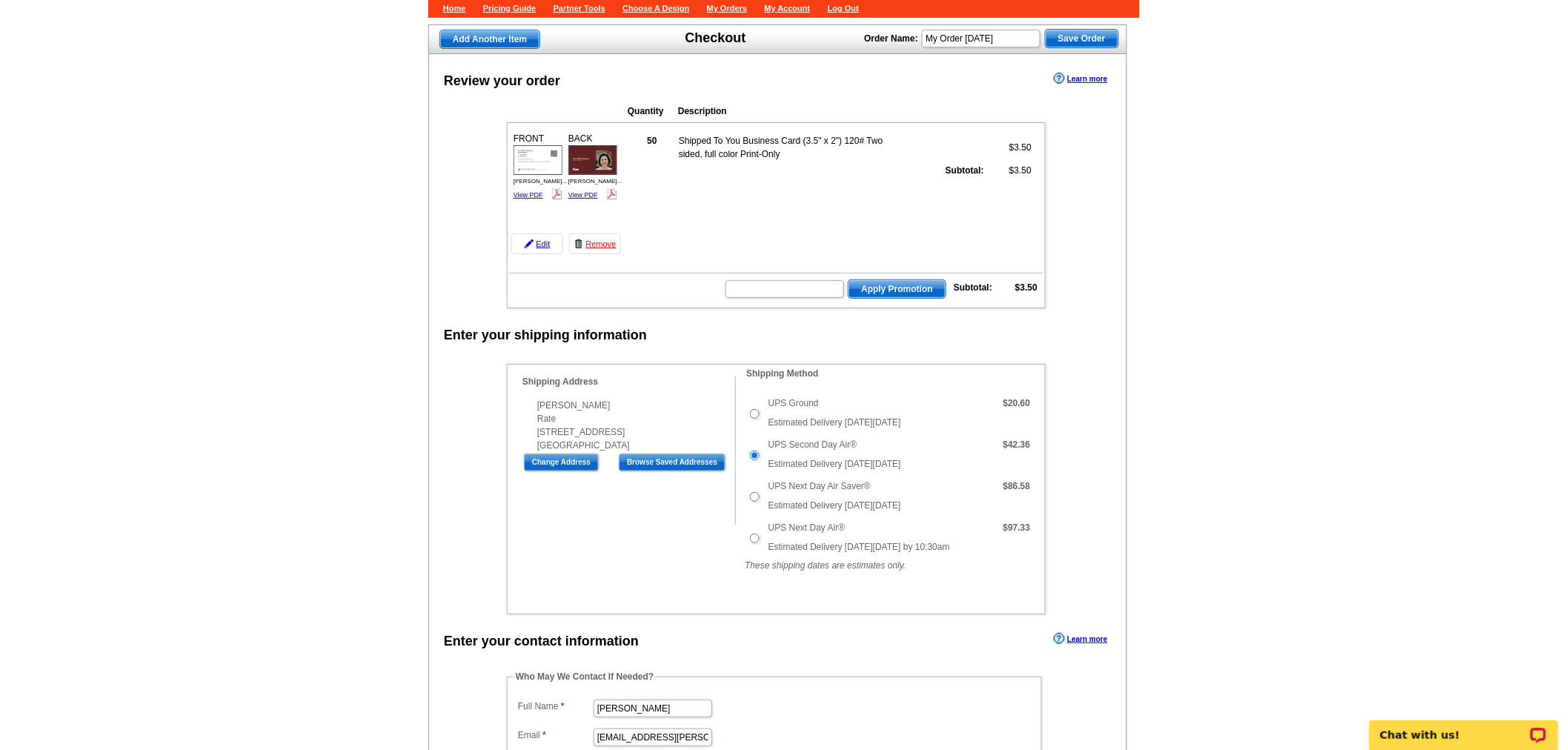
scroll to position [0, 0]
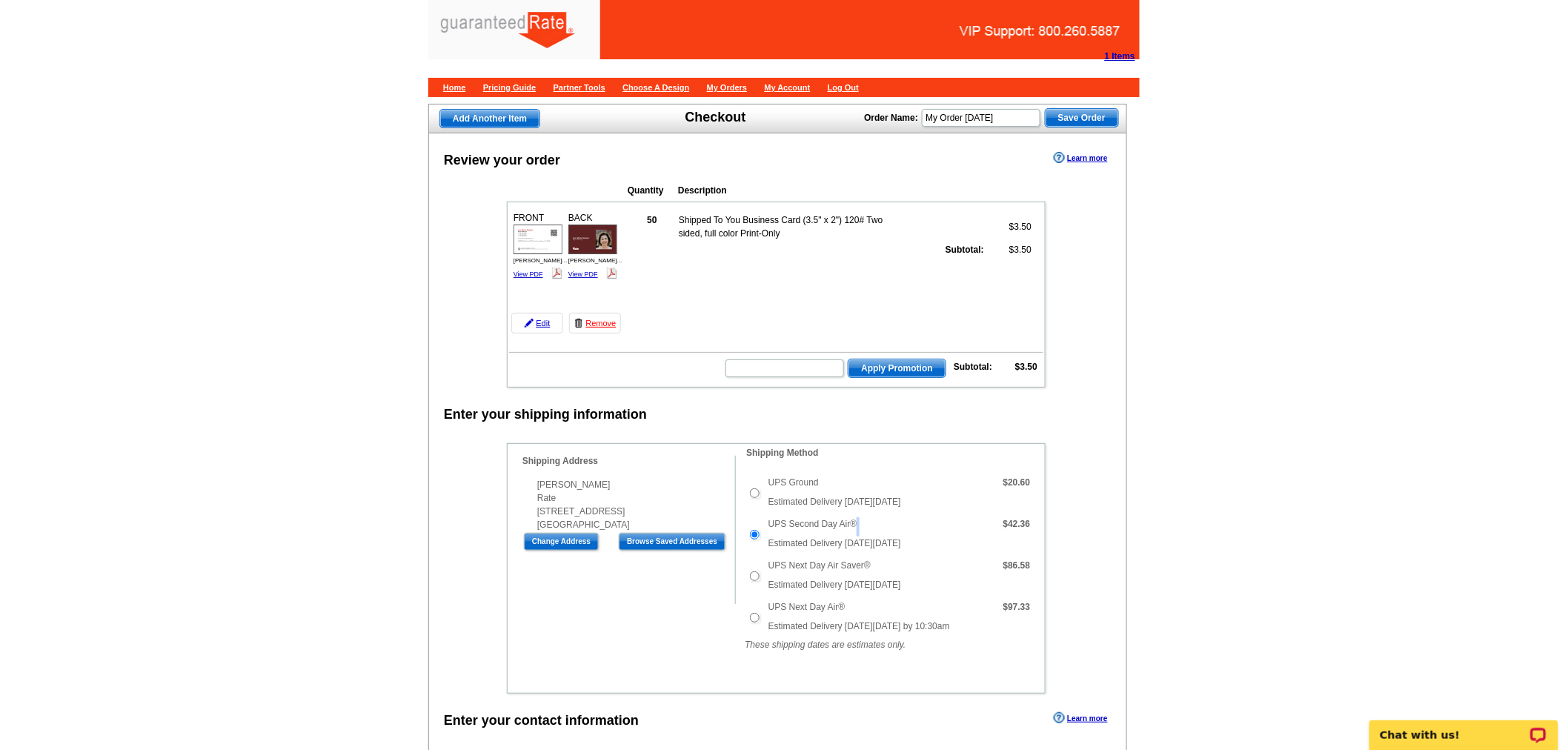
drag, startPoint x: 935, startPoint y: 529, endPoint x: 769, endPoint y: 534, distance: 166.1
click at [769, 534] on td "UPS Second Day Air® Estimated Delivery on Monday, Sep 15th" at bounding box center [879, 534] width 227 height 42
click at [901, 539] on span "Estimated Delivery on Monday, Sep 15th" at bounding box center [834, 544] width 132 height 11
drag, startPoint x: 935, startPoint y: 537, endPoint x: 765, endPoint y: 543, distance: 170.1
click at [765, 543] on td "UPS Second Day Air® Estimated Delivery on Monday, Sep 15th" at bounding box center [879, 534] width 227 height 42
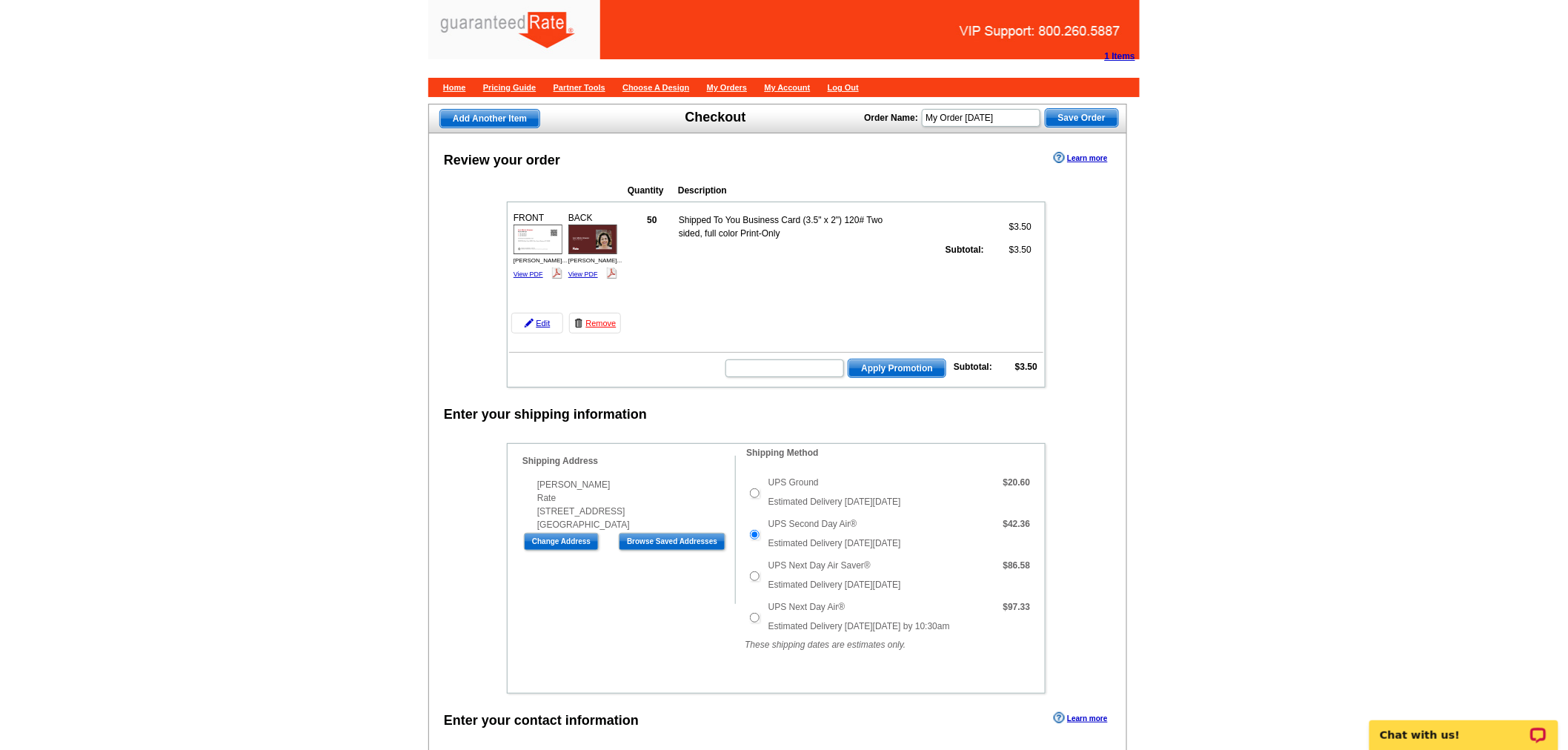
copy span "Estimated Delivery on Monday, Sep 15th"
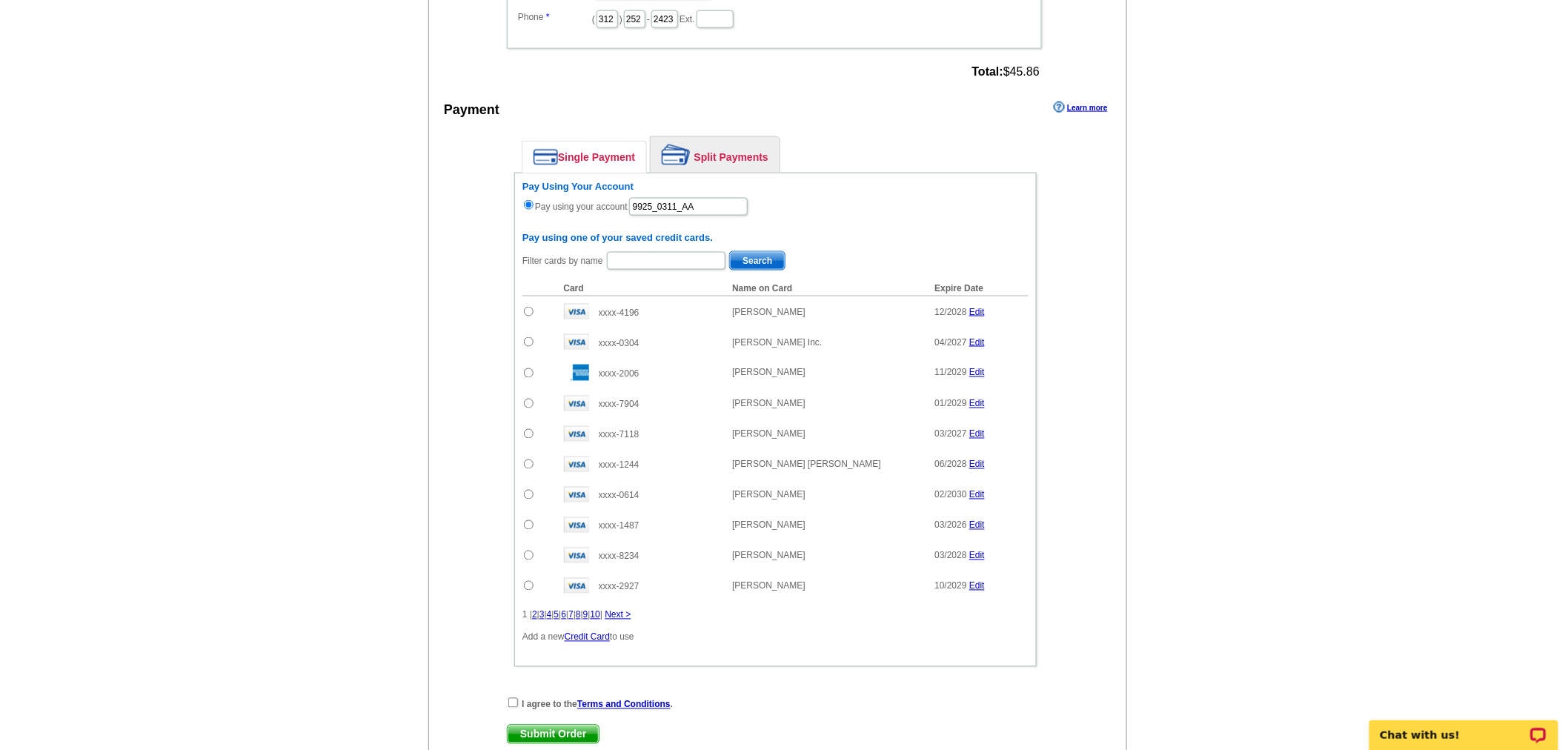
scroll to position [969, 0]
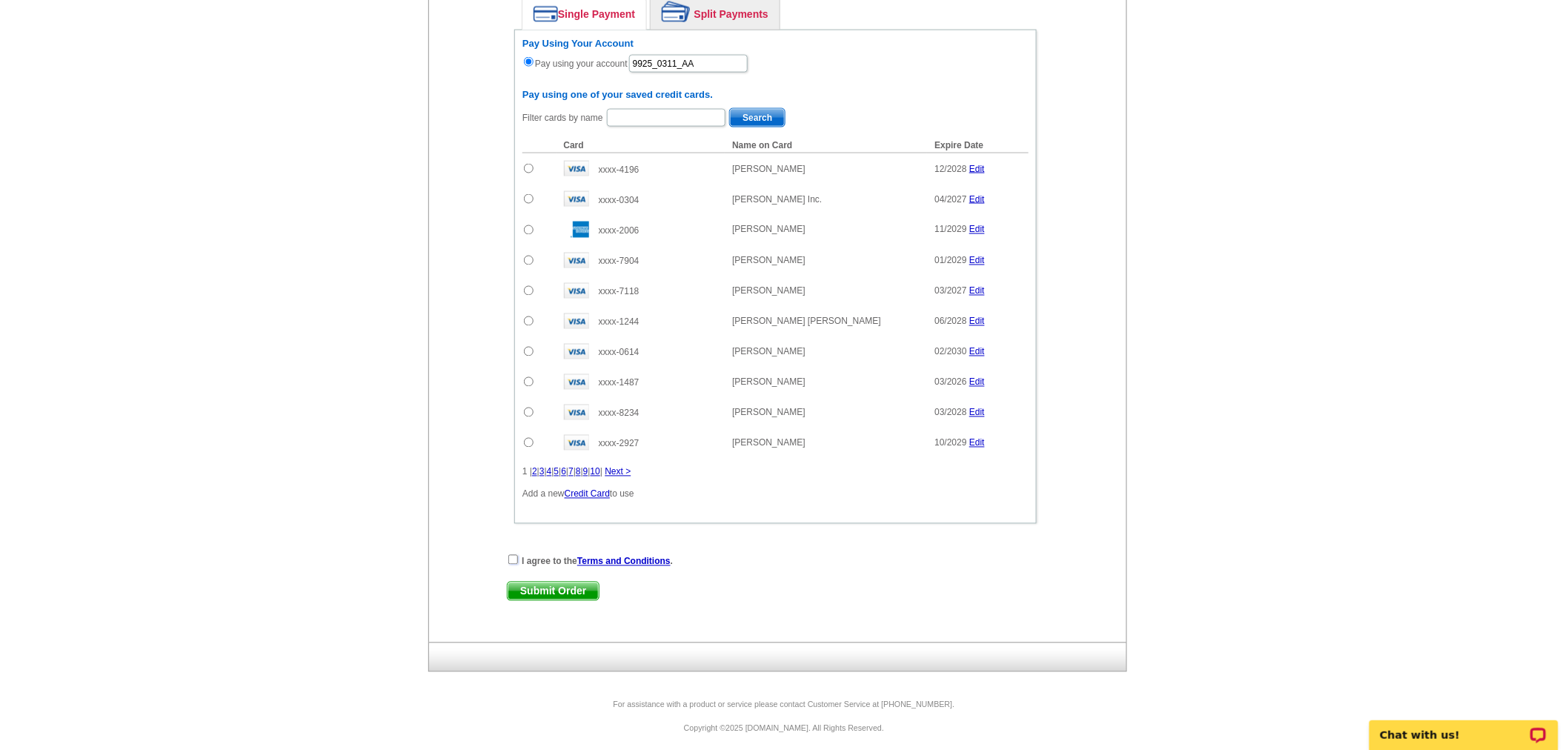
click at [511, 555] on input "checkbox" at bounding box center [513, 560] width 10 height 10
checkbox input "true"
click at [521, 583] on span "Submit Order" at bounding box center [553, 592] width 92 height 18
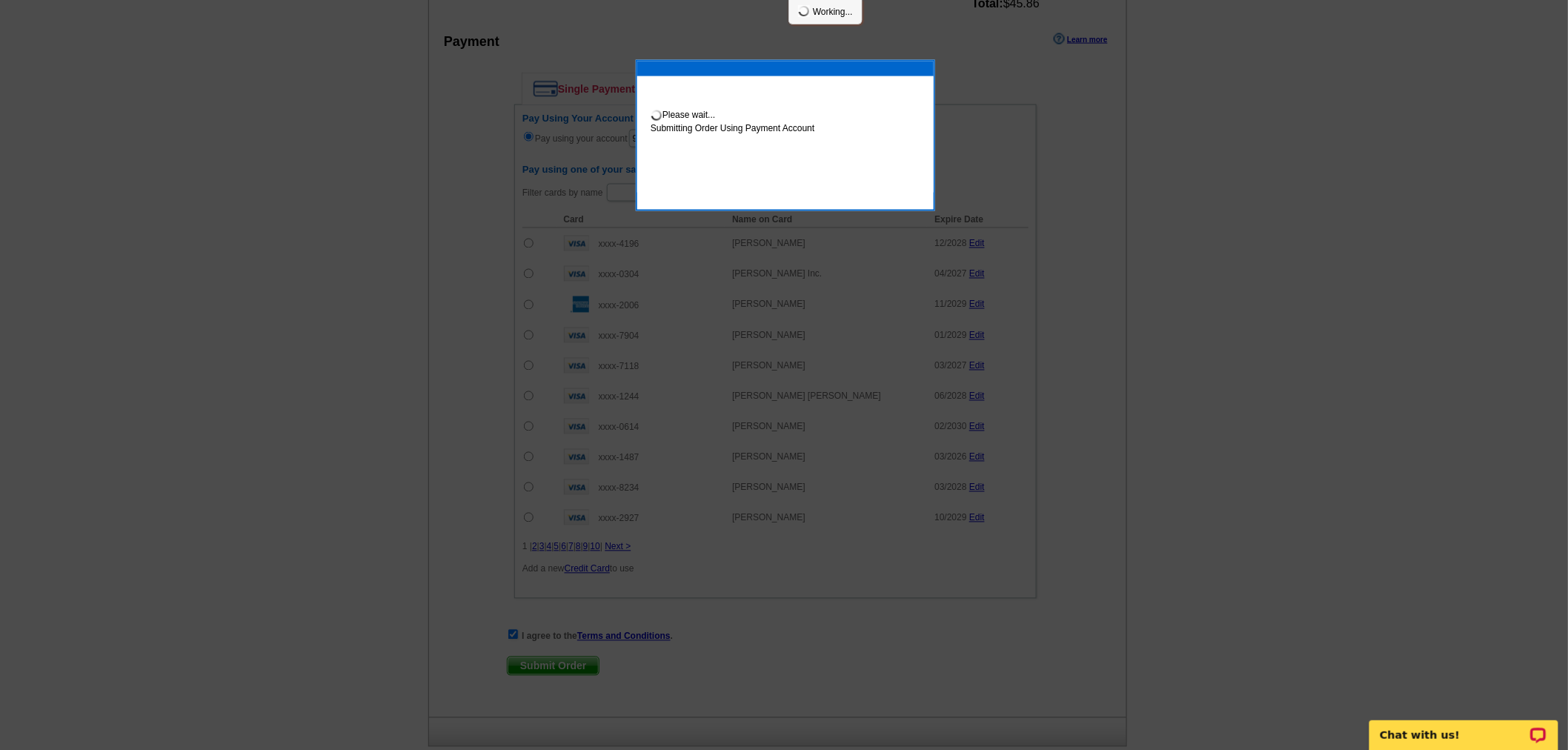
scroll to position [1045, 0]
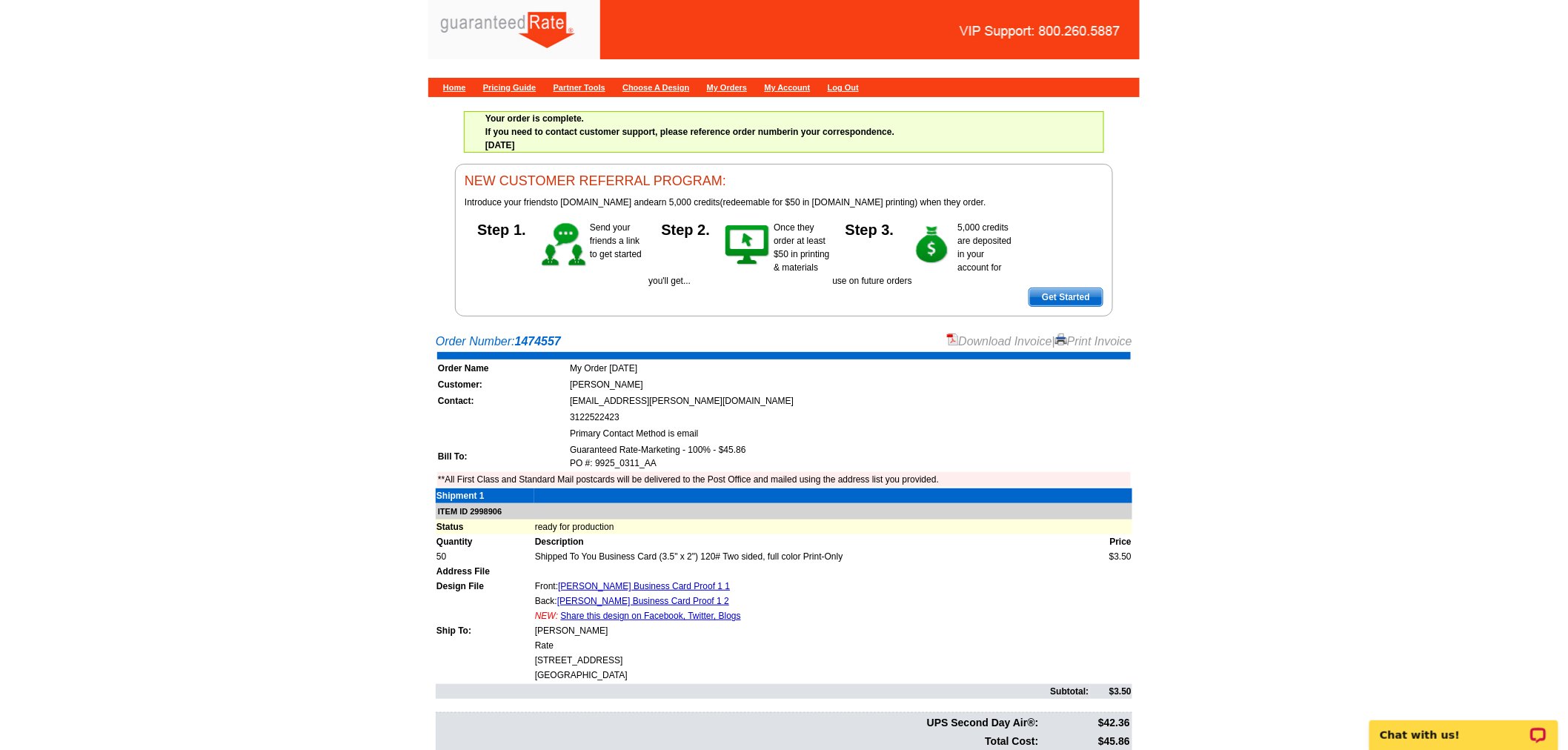
click at [1011, 335] on link "Download Invoice" at bounding box center [999, 341] width 105 height 12
